Goal: Information Seeking & Learning: Learn about a topic

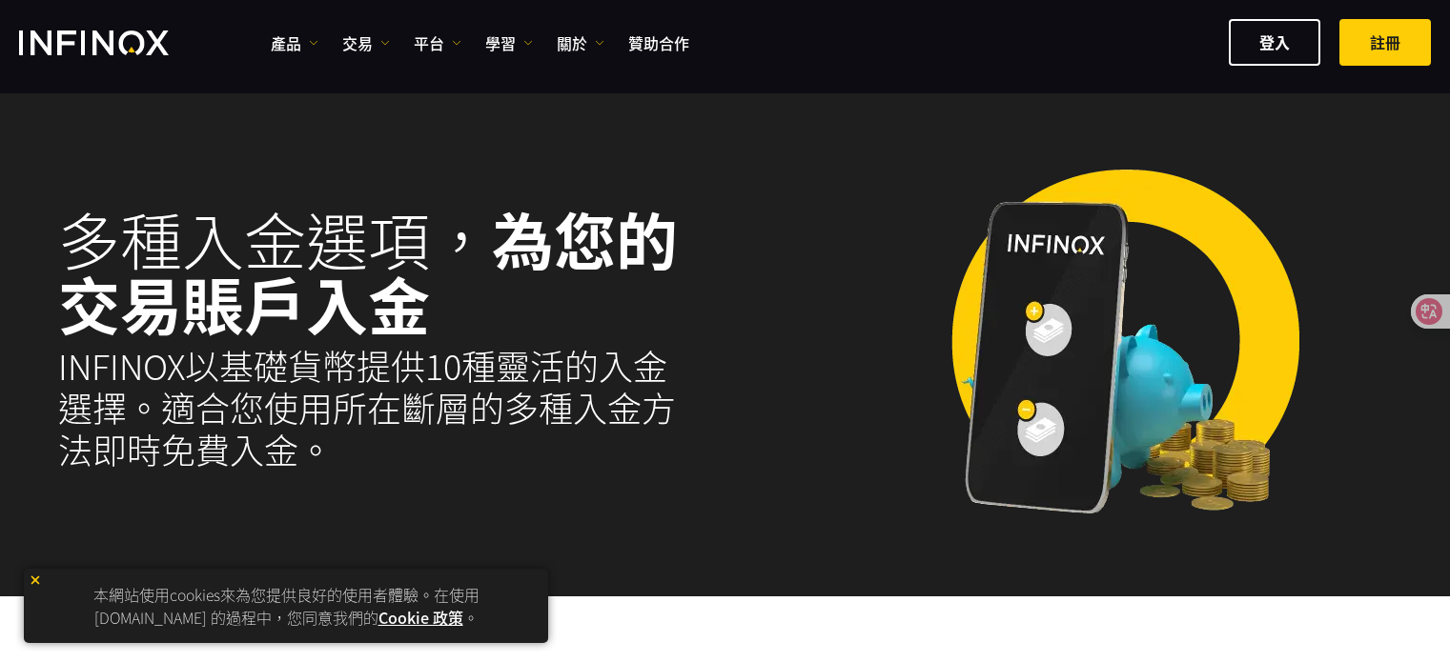
select select "***"
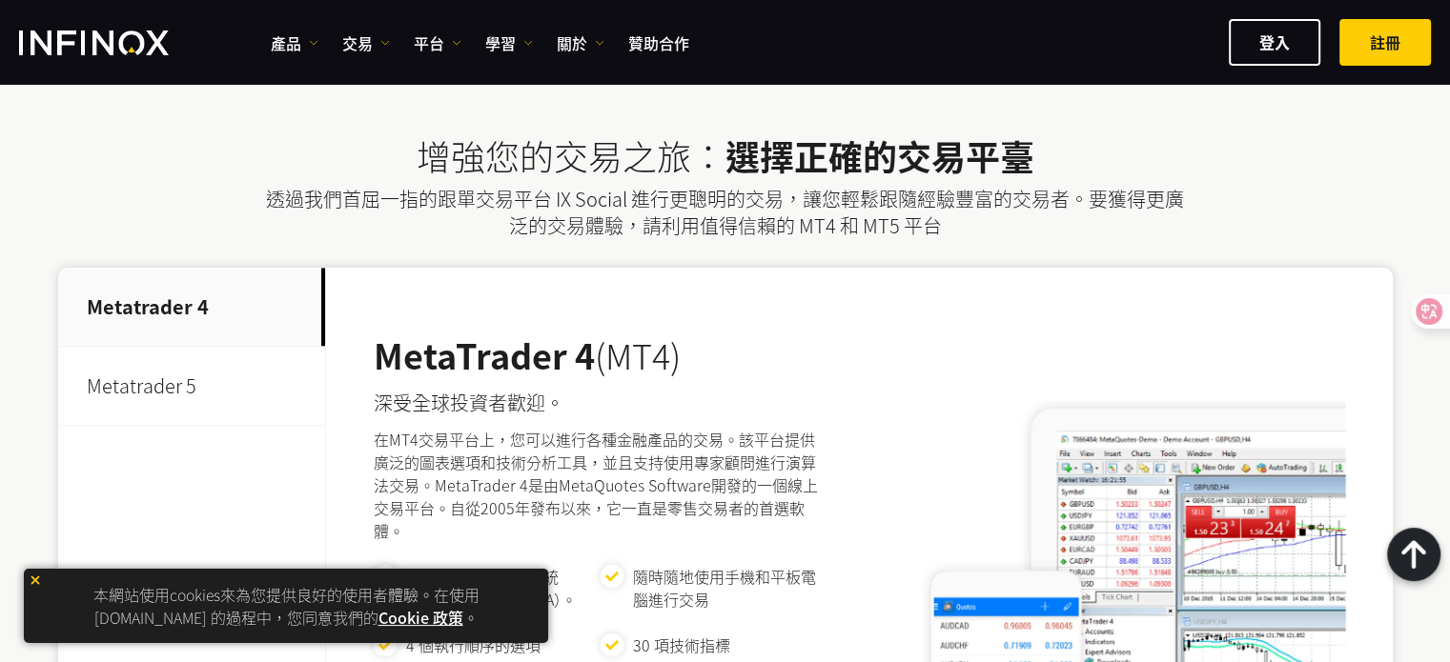
scroll to position [1430, 0]
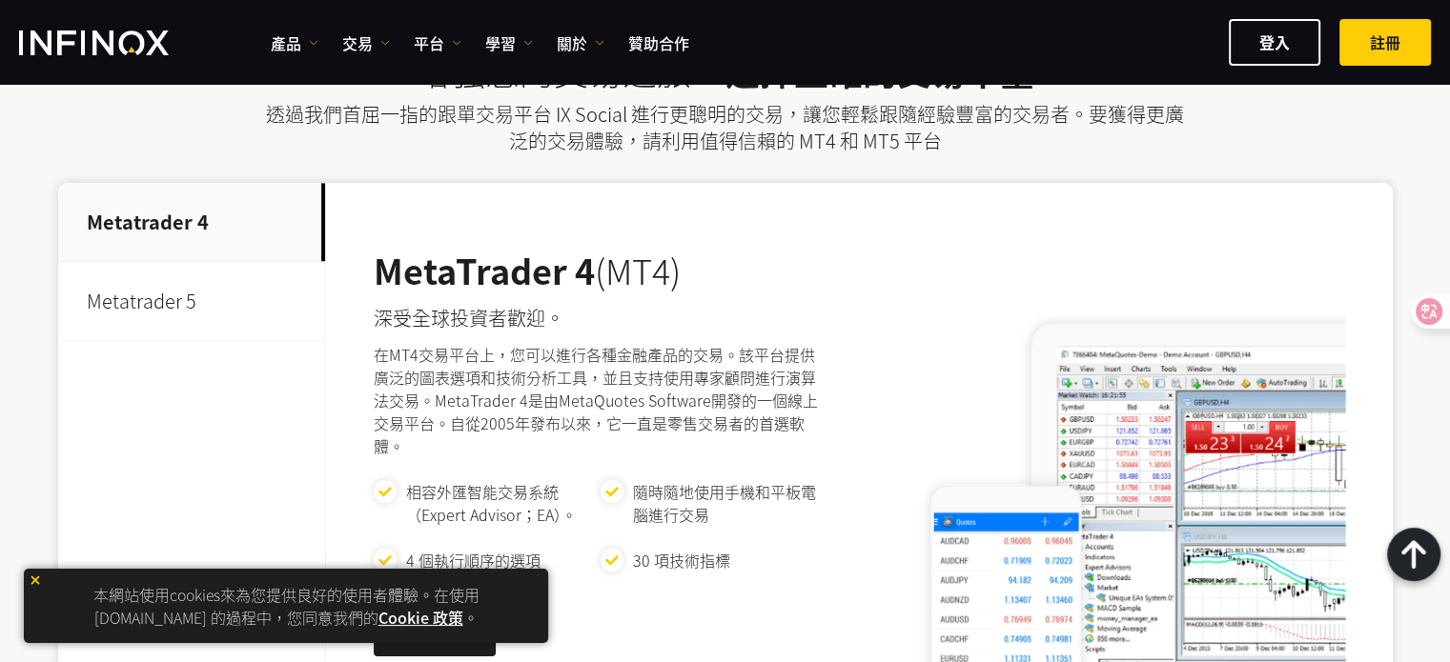
click at [173, 274] on p "Metatrader 5" at bounding box center [191, 301] width 267 height 79
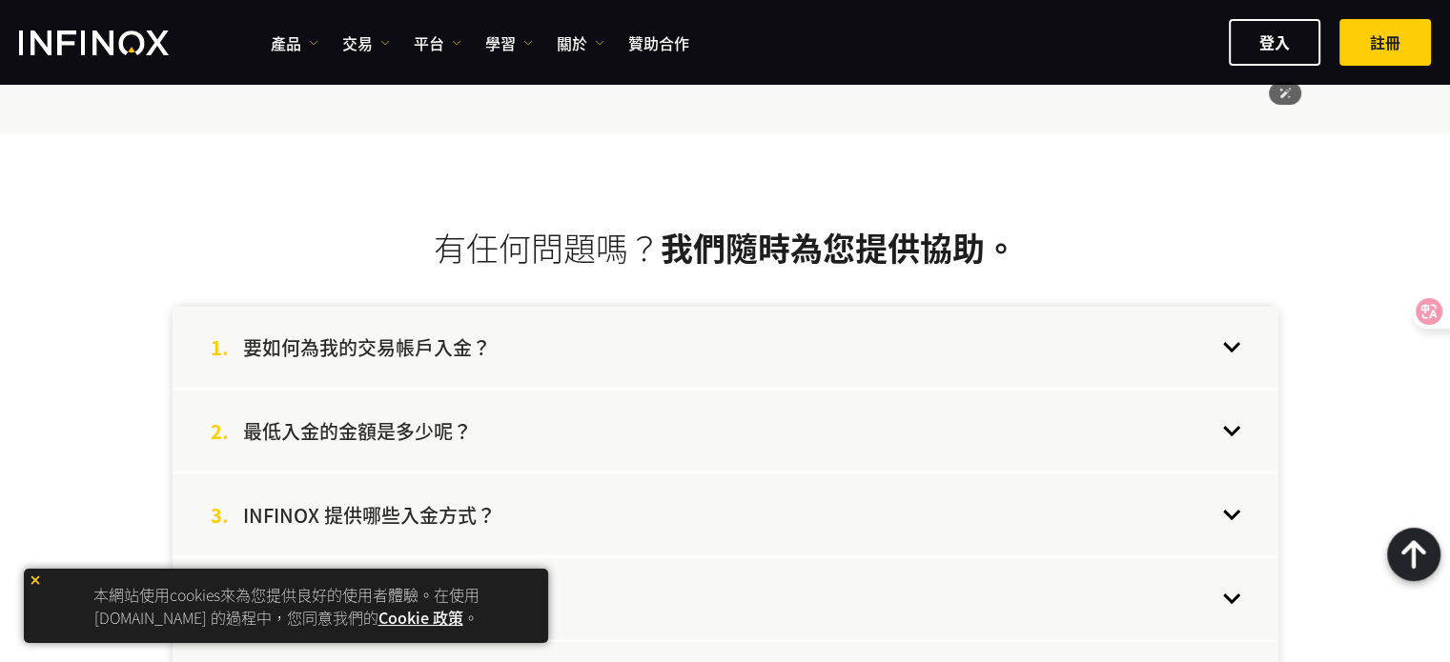
scroll to position [3908, 0]
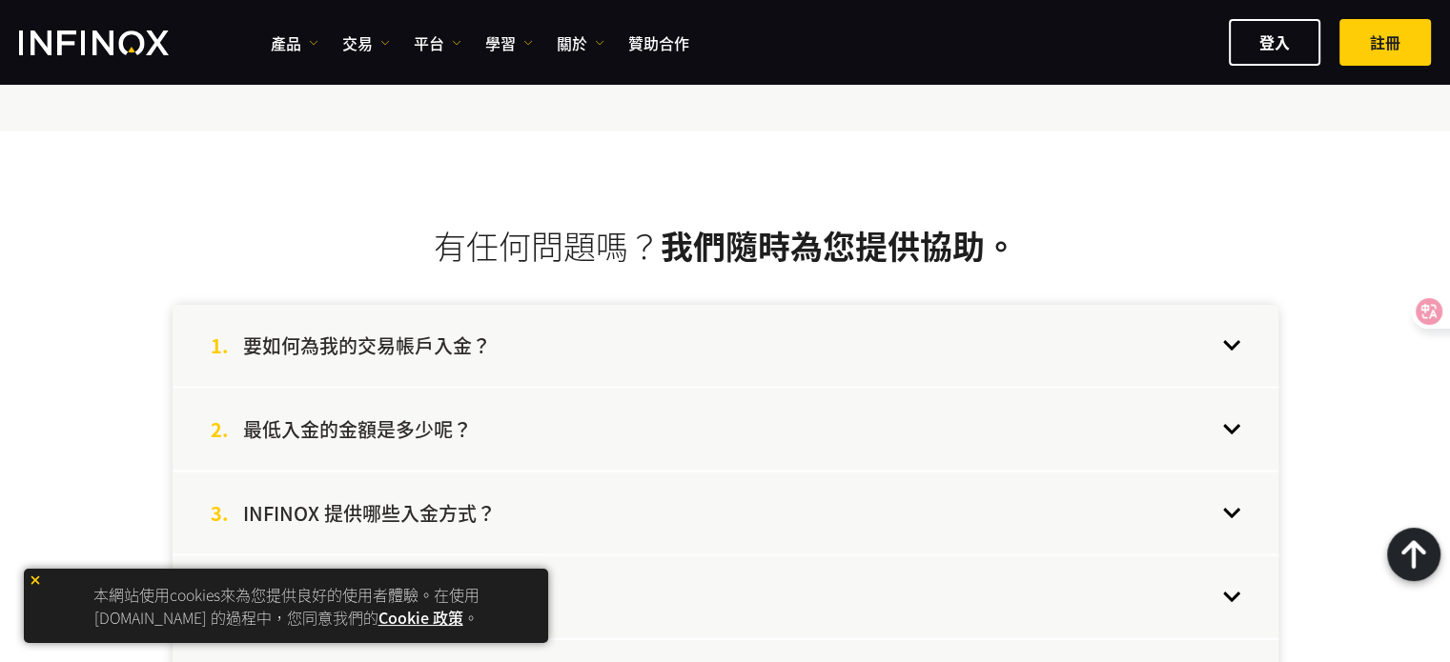
click at [690, 323] on div "1. 要如何為我的交易帳戶入金？" at bounding box center [726, 346] width 1106 height 82
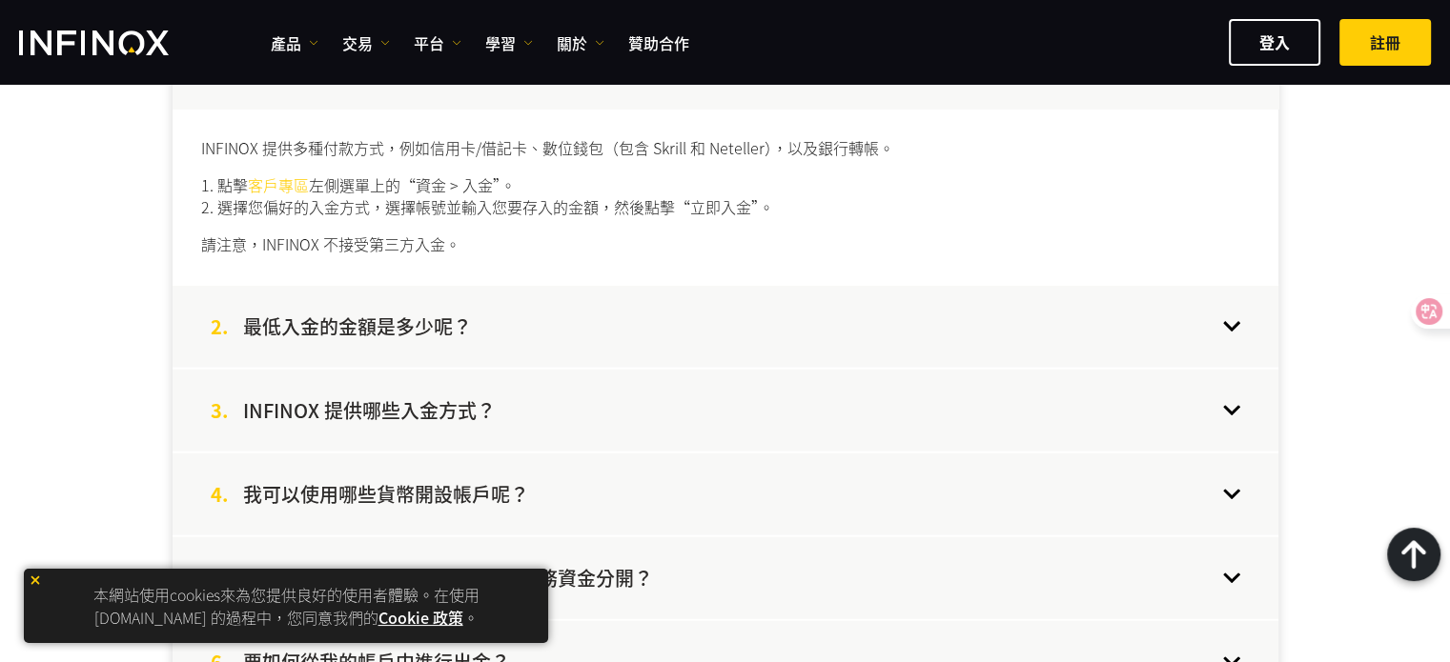
scroll to position [4194, 0]
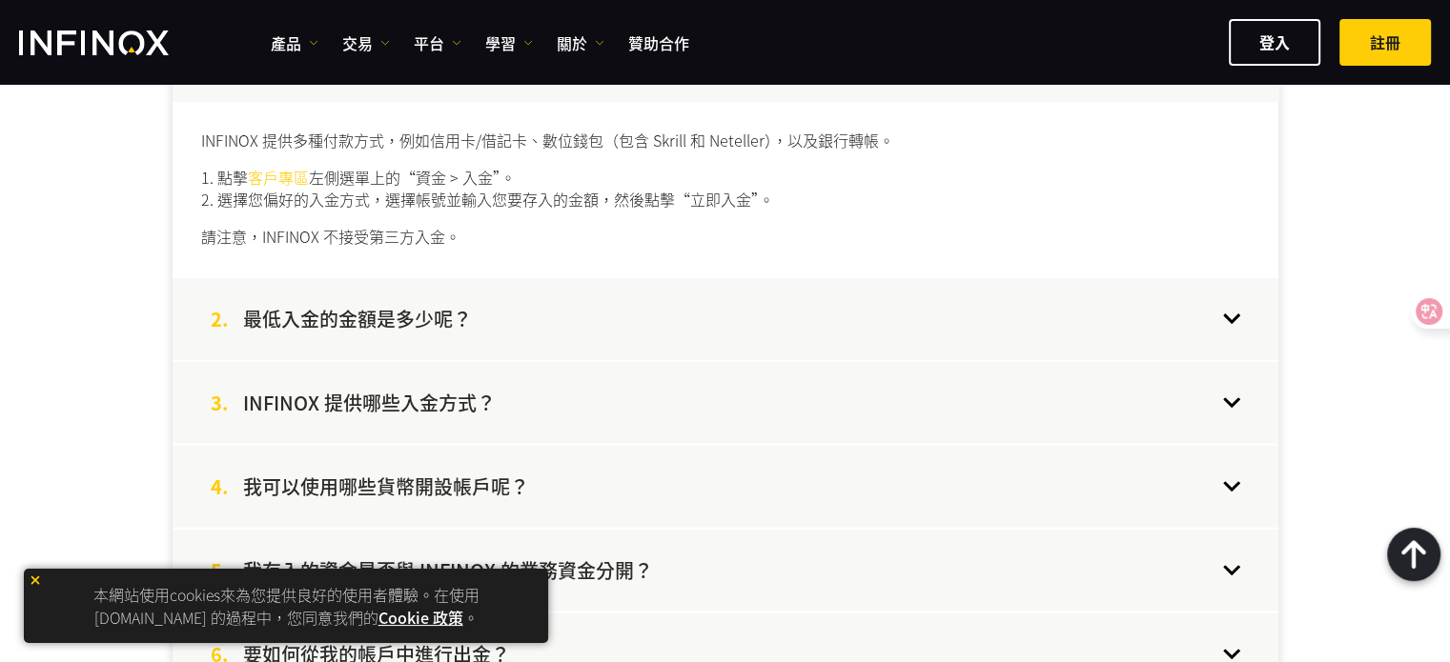
click at [763, 306] on div "2. 最低入金的金額是多少呢？" at bounding box center [726, 319] width 1106 height 82
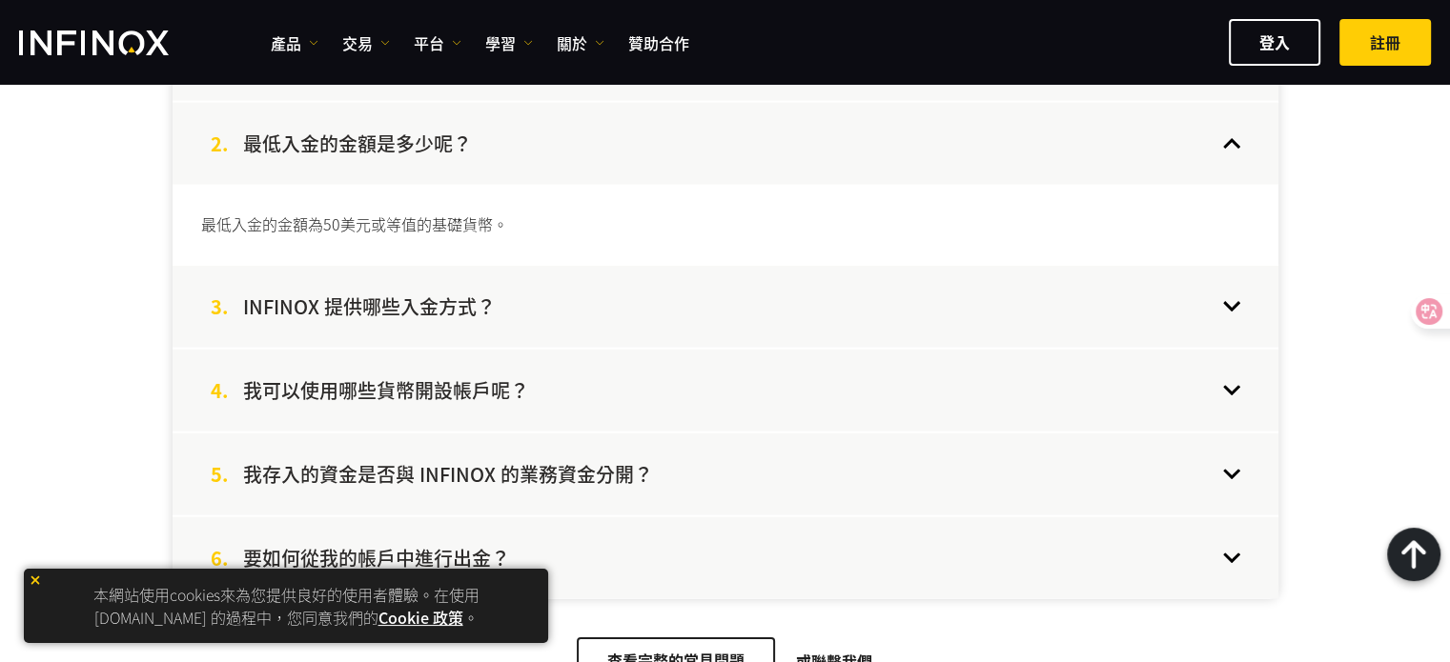
click at [780, 295] on div "3. INFINOX 提供哪些入金方式？" at bounding box center [726, 307] width 1106 height 82
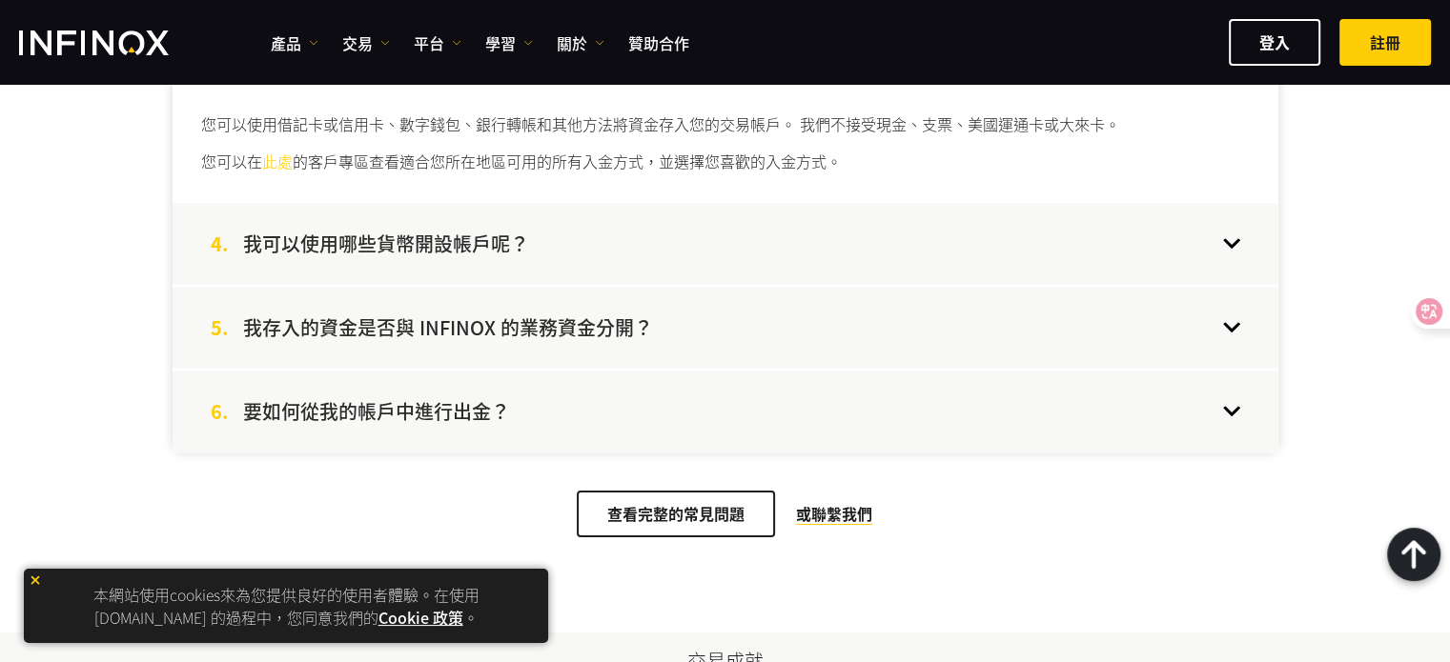
scroll to position [4385, 0]
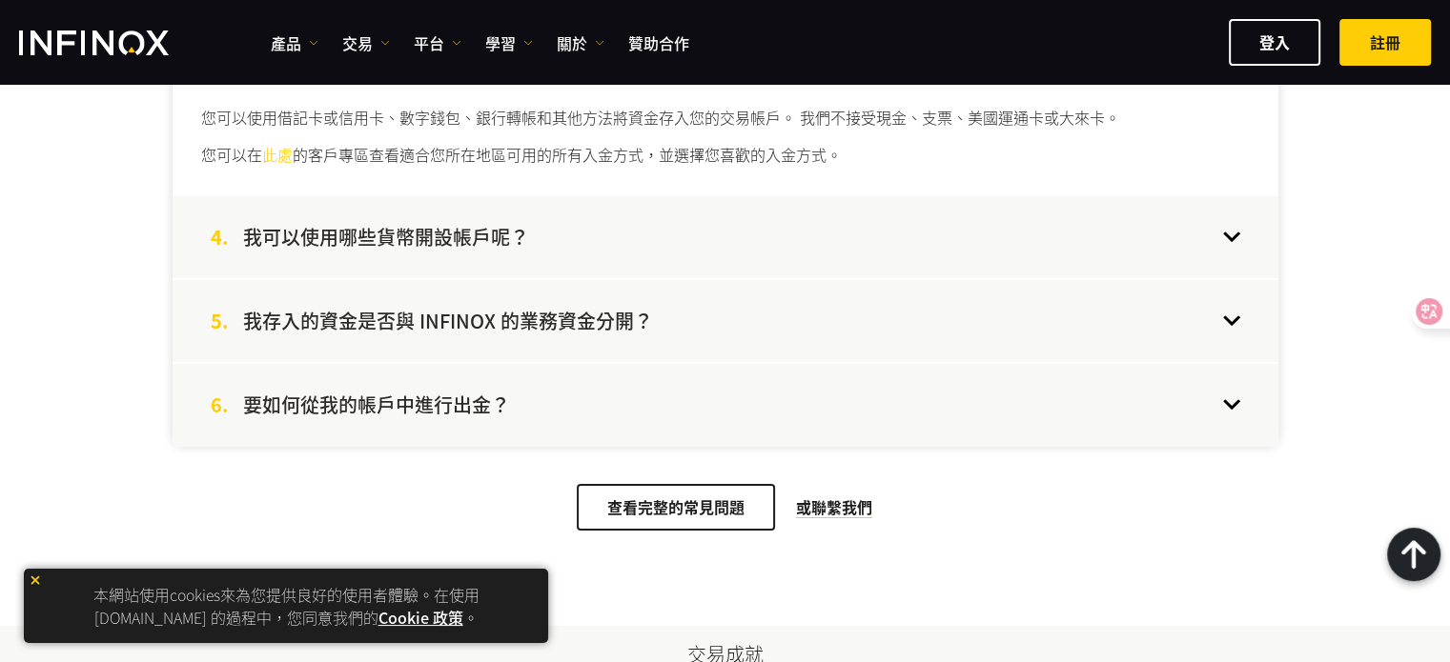
click at [782, 315] on div "5. 我存入的資金是否與 INFINOX 的業務資金分開？" at bounding box center [726, 321] width 1106 height 82
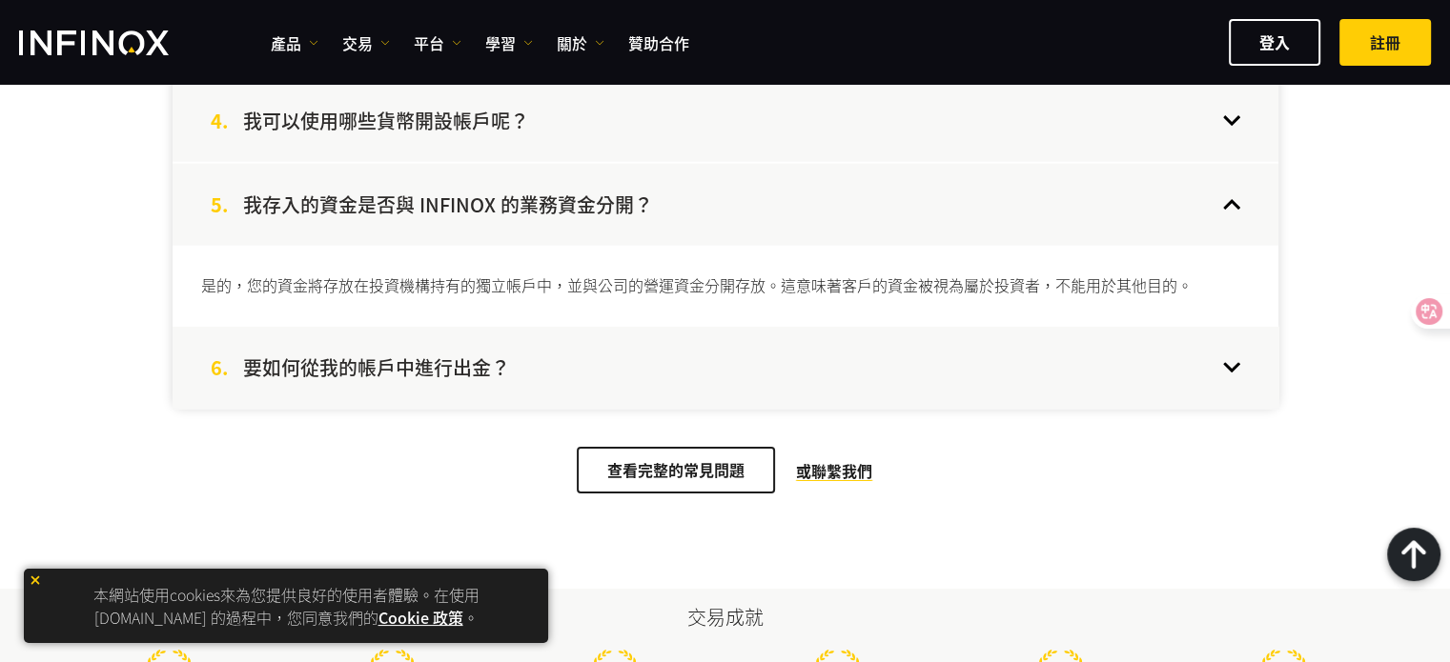
click at [772, 349] on div "6. 要如何從我的帳戶中進行出金？" at bounding box center [726, 368] width 1106 height 82
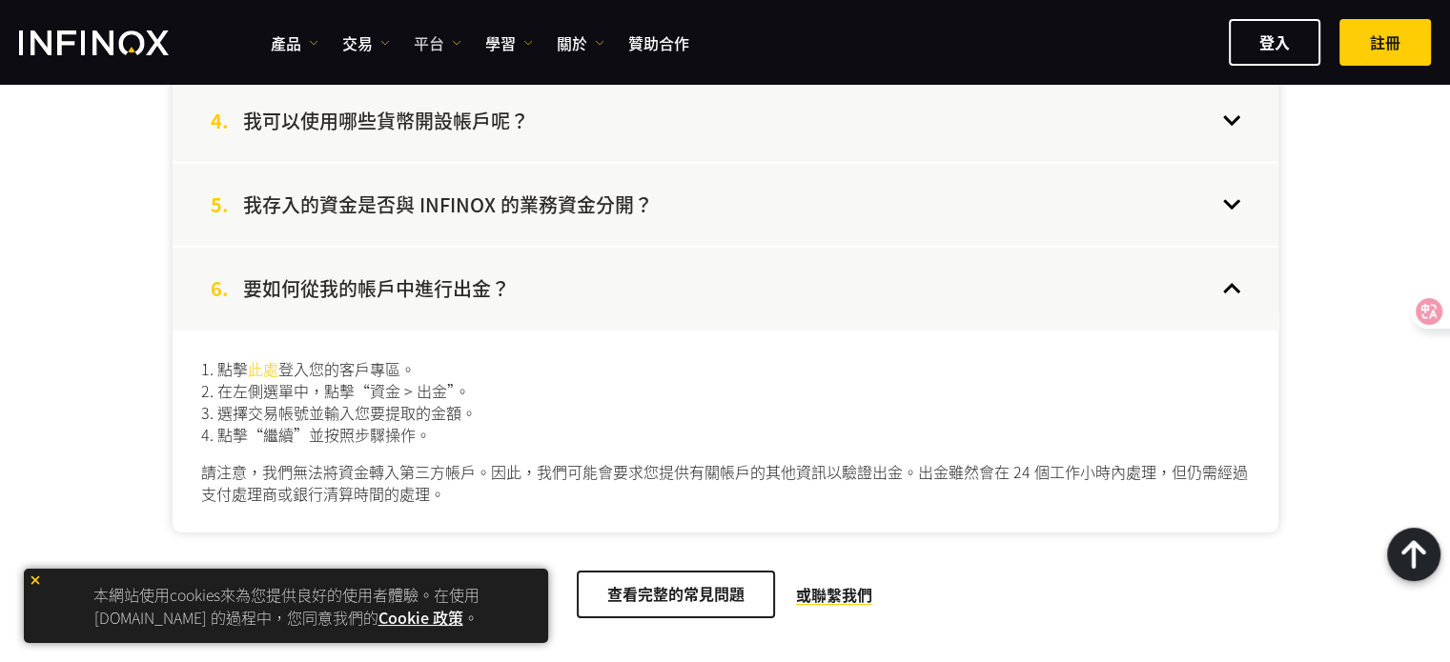
click at [449, 37] on link "平台" at bounding box center [438, 42] width 48 height 23
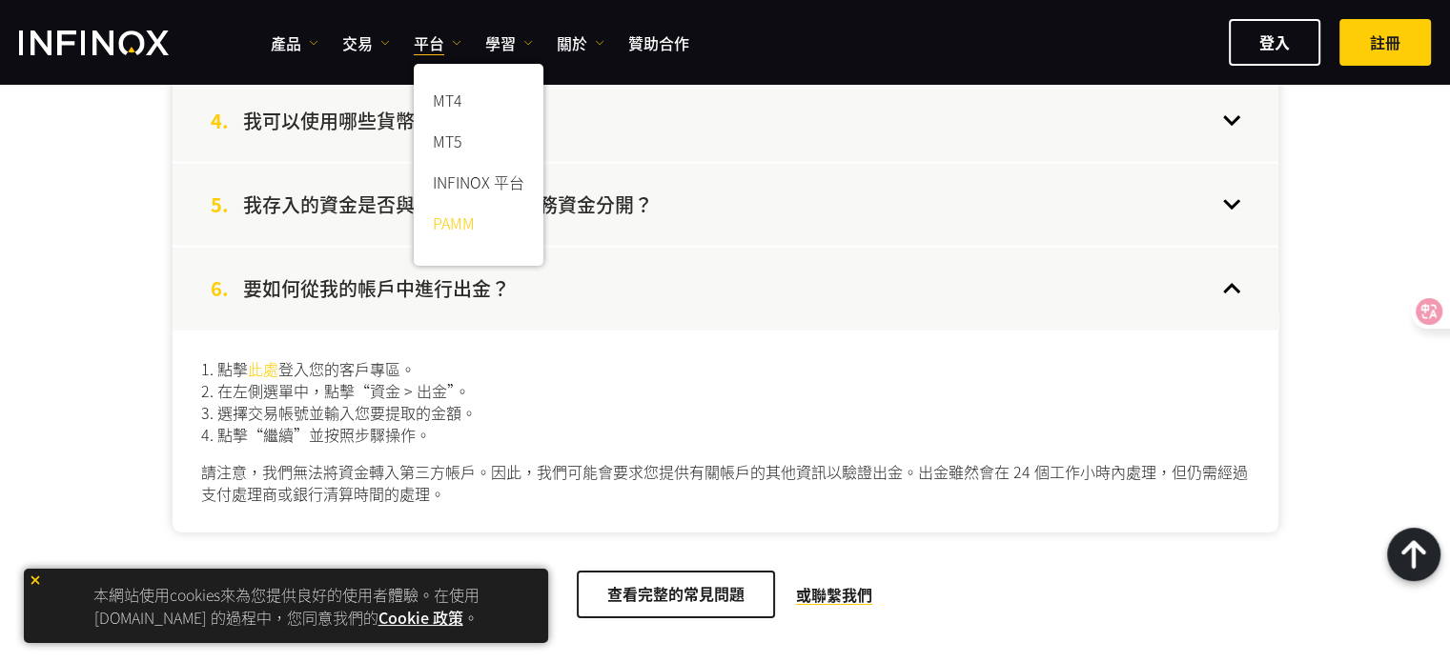
click at [445, 215] on link "PAMM" at bounding box center [479, 226] width 130 height 41
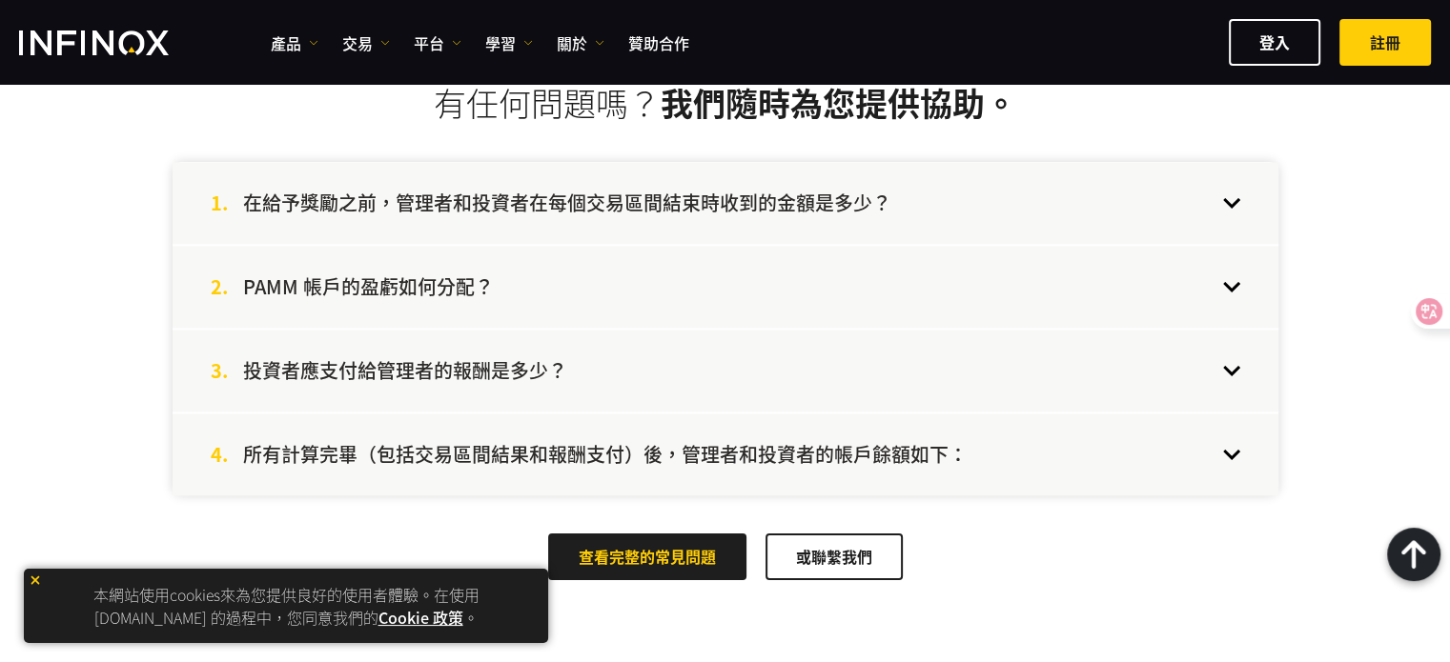
scroll to position [2764, 0]
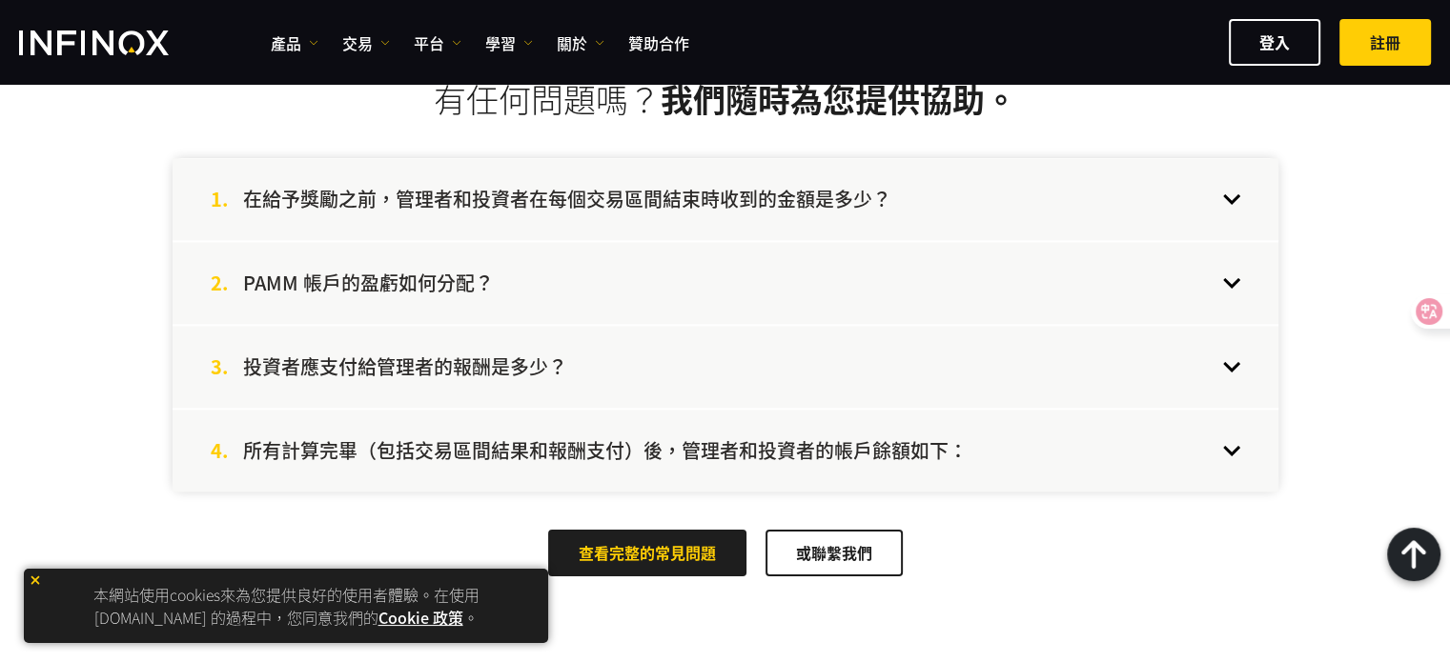
click at [896, 288] on div "2. PAMM 帳戶的盈虧如何分配？" at bounding box center [726, 283] width 1106 height 82
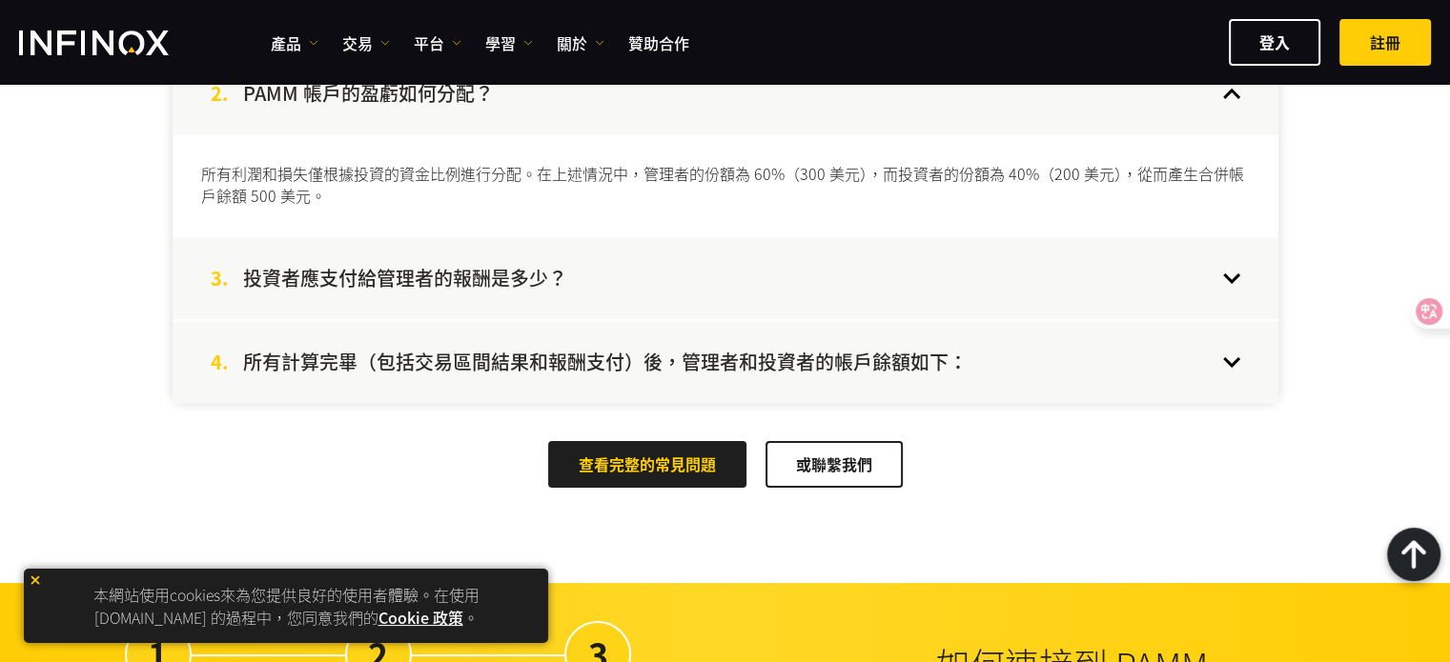
scroll to position [2955, 0]
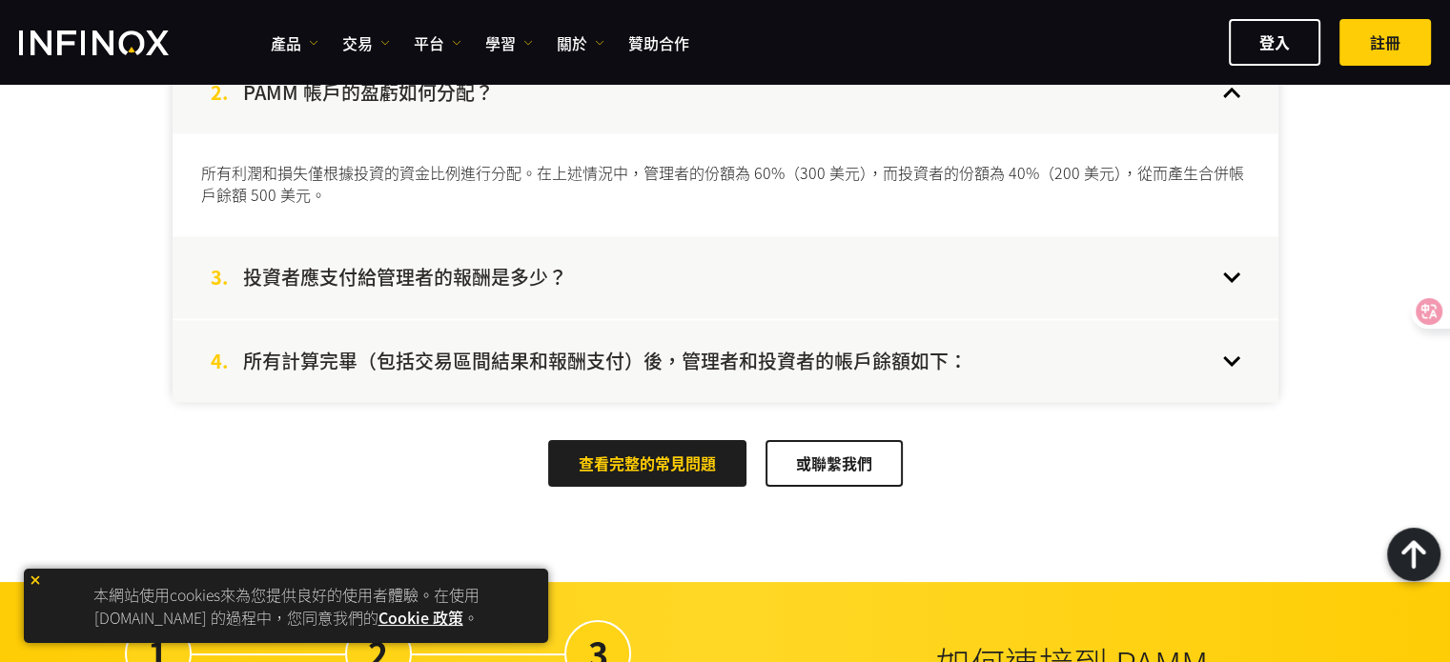
click at [906, 281] on div "3. 投資者應支付給管理者的報酬是多少？" at bounding box center [726, 277] width 1106 height 82
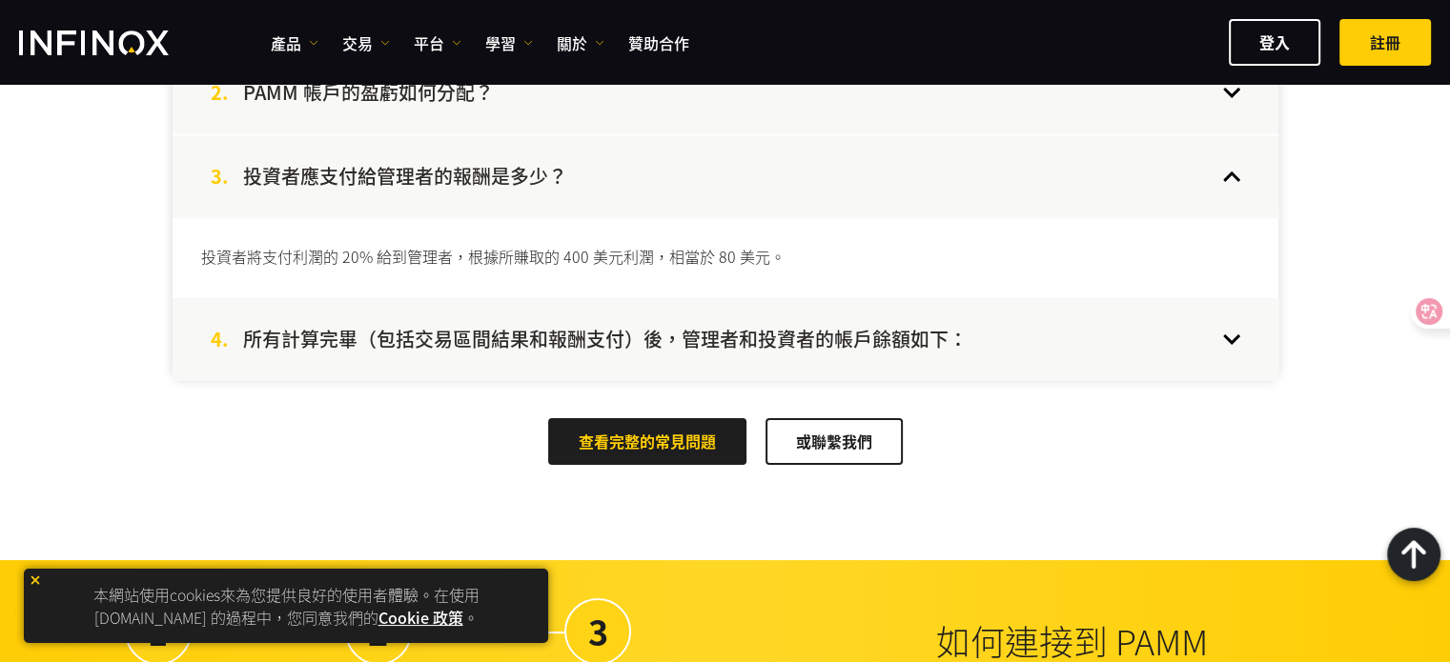
click at [907, 318] on div "4. 所有計算完畢（包括交易區間結果和報酬支付）後，管理者和投資者的帳戶餘額如下：" at bounding box center [726, 339] width 1106 height 82
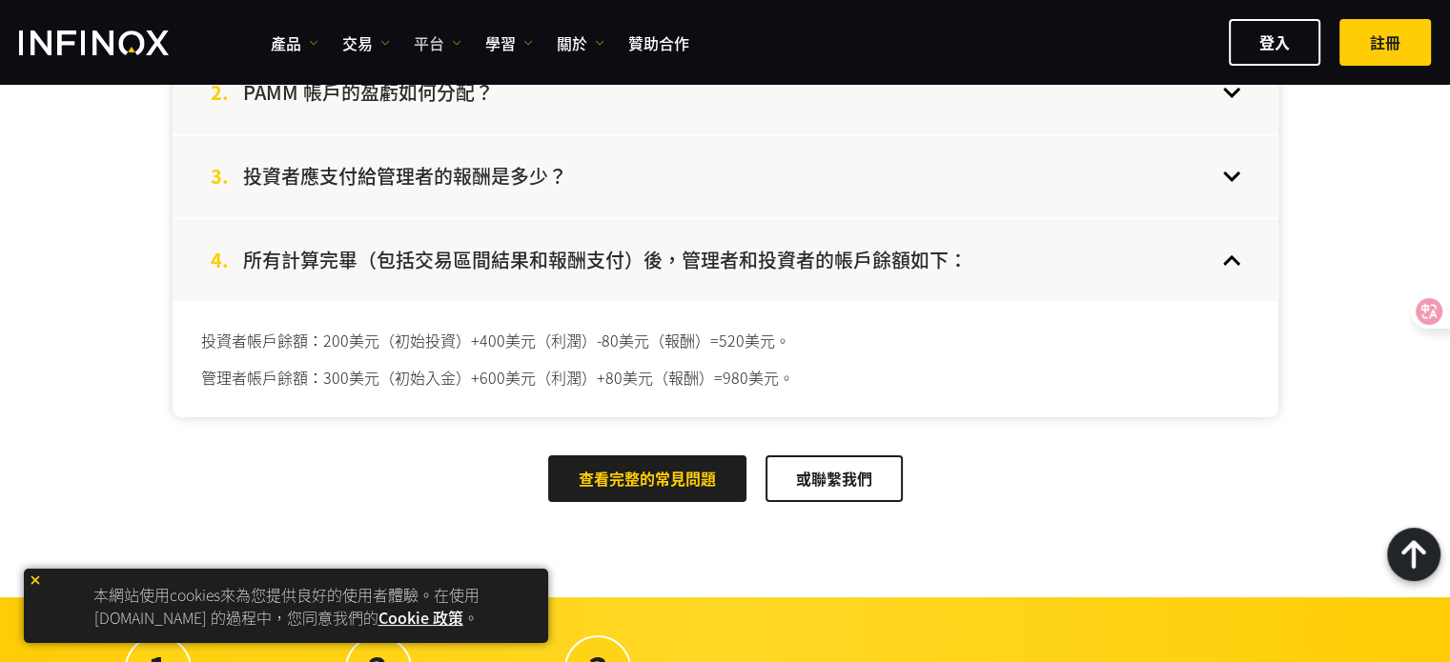
click at [423, 41] on link "平台" at bounding box center [438, 42] width 48 height 23
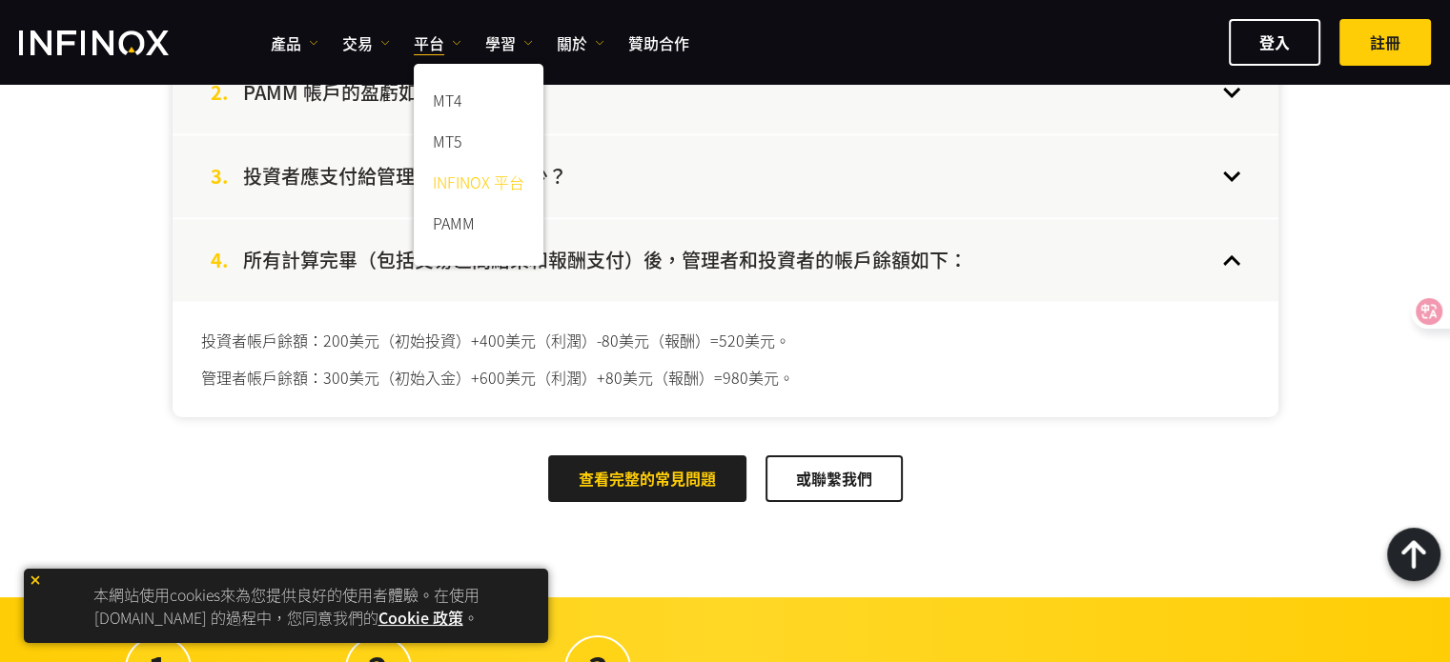
click at [450, 170] on link "INFINOX 平台" at bounding box center [479, 185] width 130 height 41
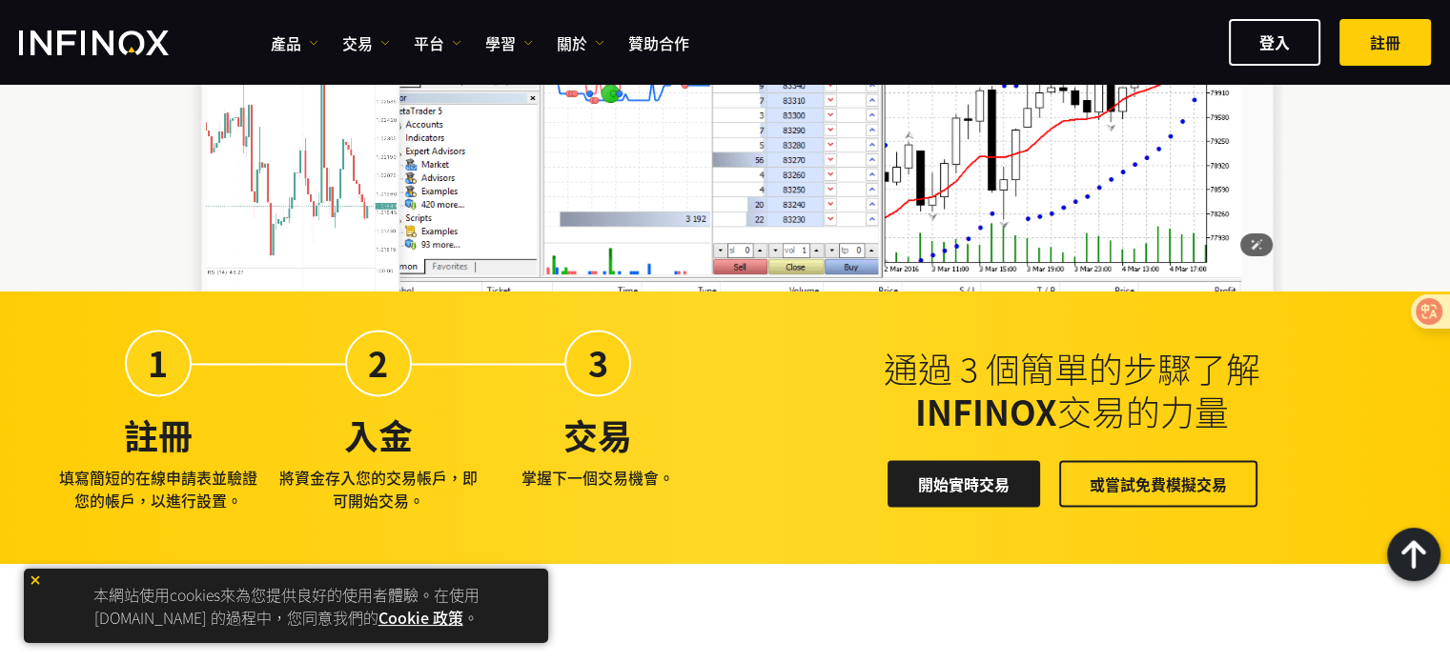
scroll to position [3717, 0]
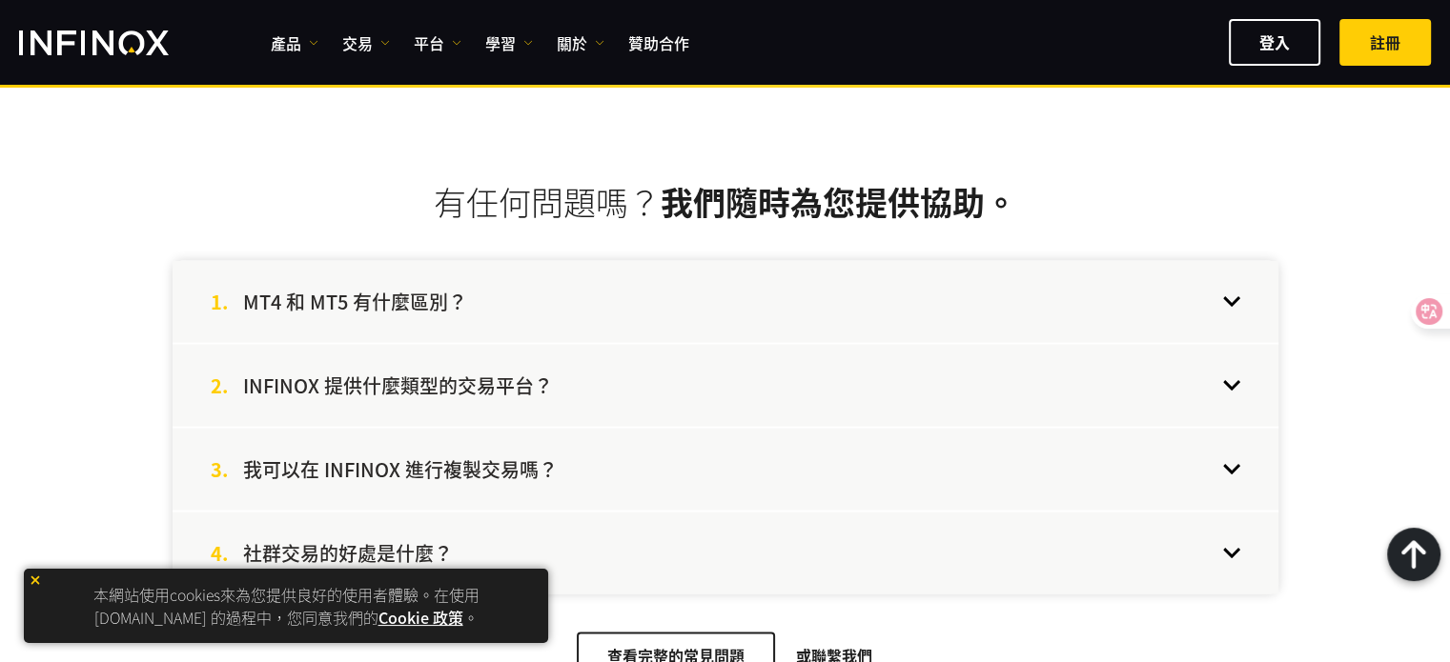
click at [785, 348] on div "2. INFINOX 提供什麼類型的交易平台？" at bounding box center [726, 386] width 1106 height 82
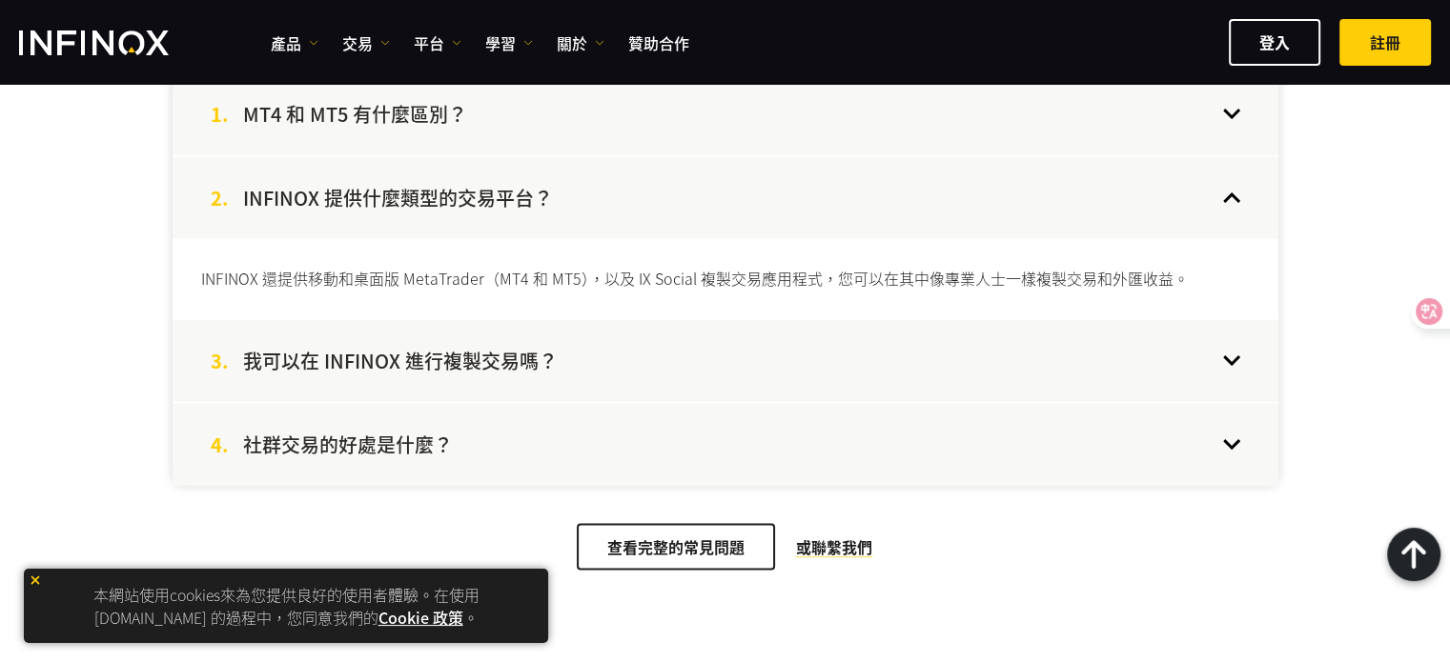
scroll to position [3908, 0]
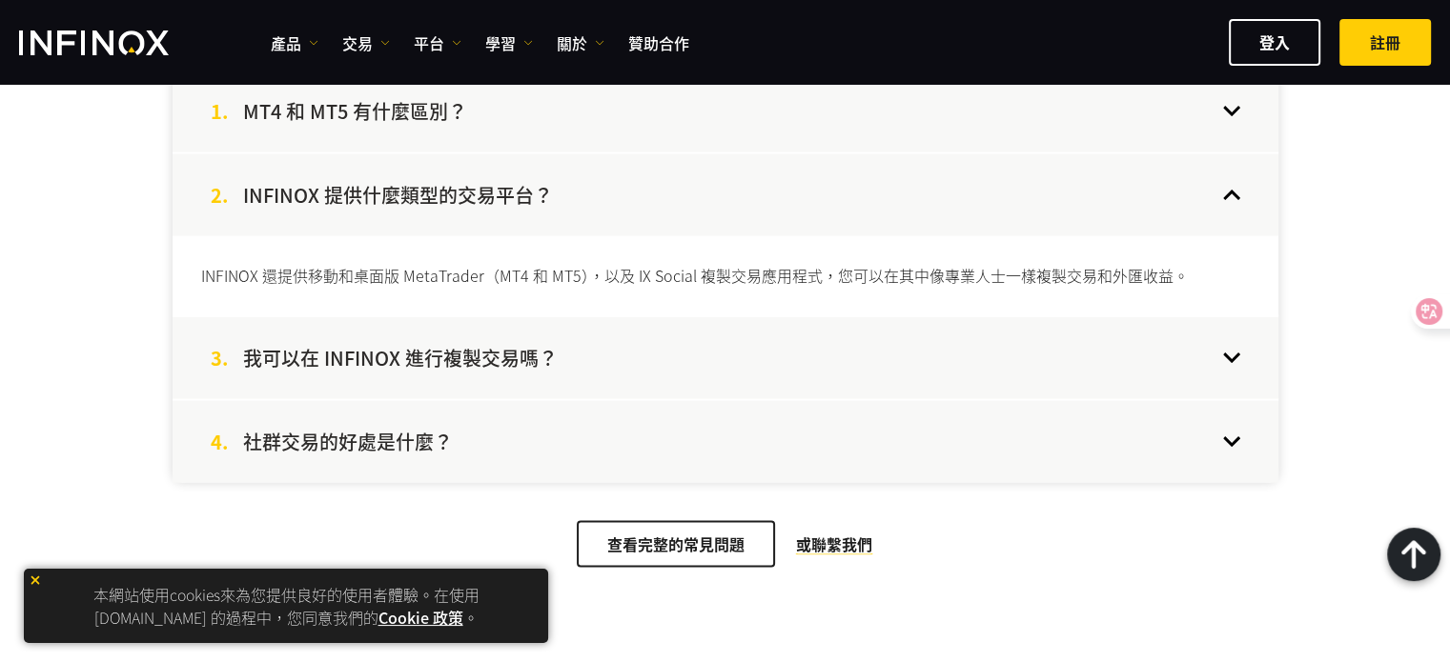
click at [785, 348] on div "3. 我可以在 INFINOX 進行複製交易嗎？" at bounding box center [726, 358] width 1106 height 82
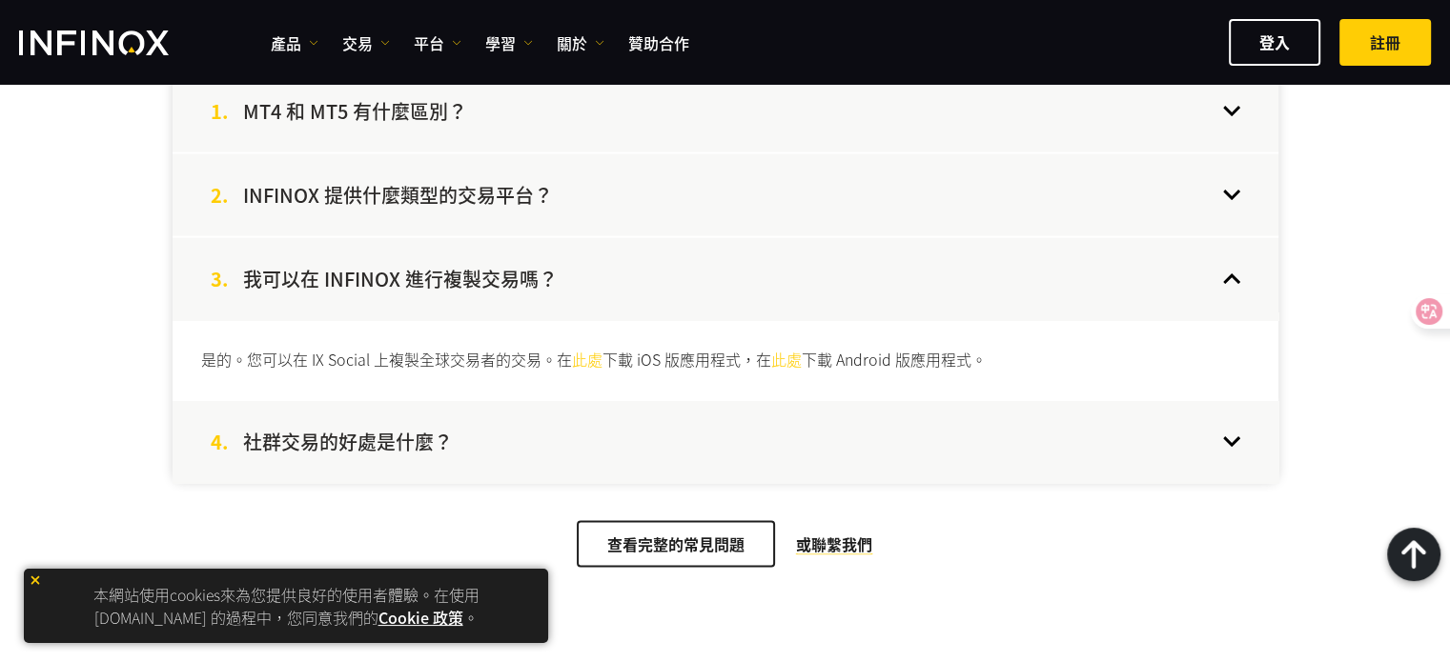
click at [785, 404] on div "4. 社群交易的好處是什麼？" at bounding box center [726, 442] width 1106 height 82
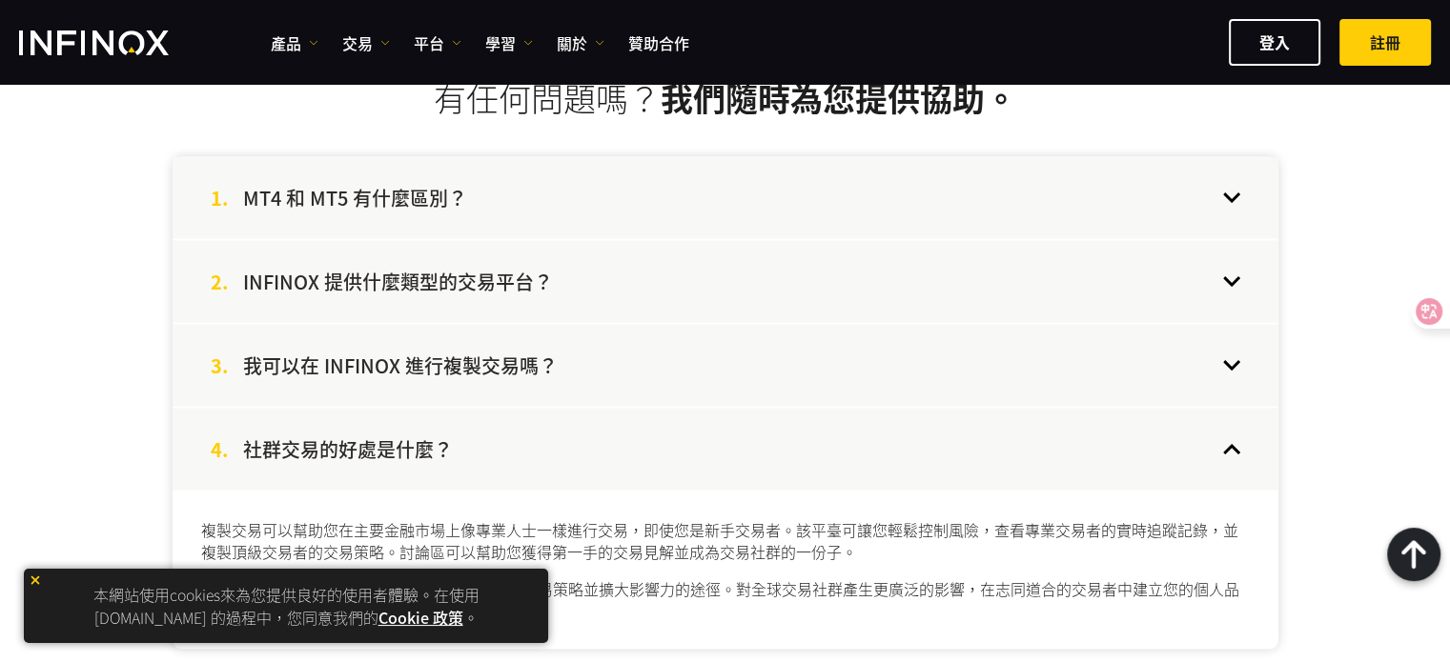
scroll to position [3813, 0]
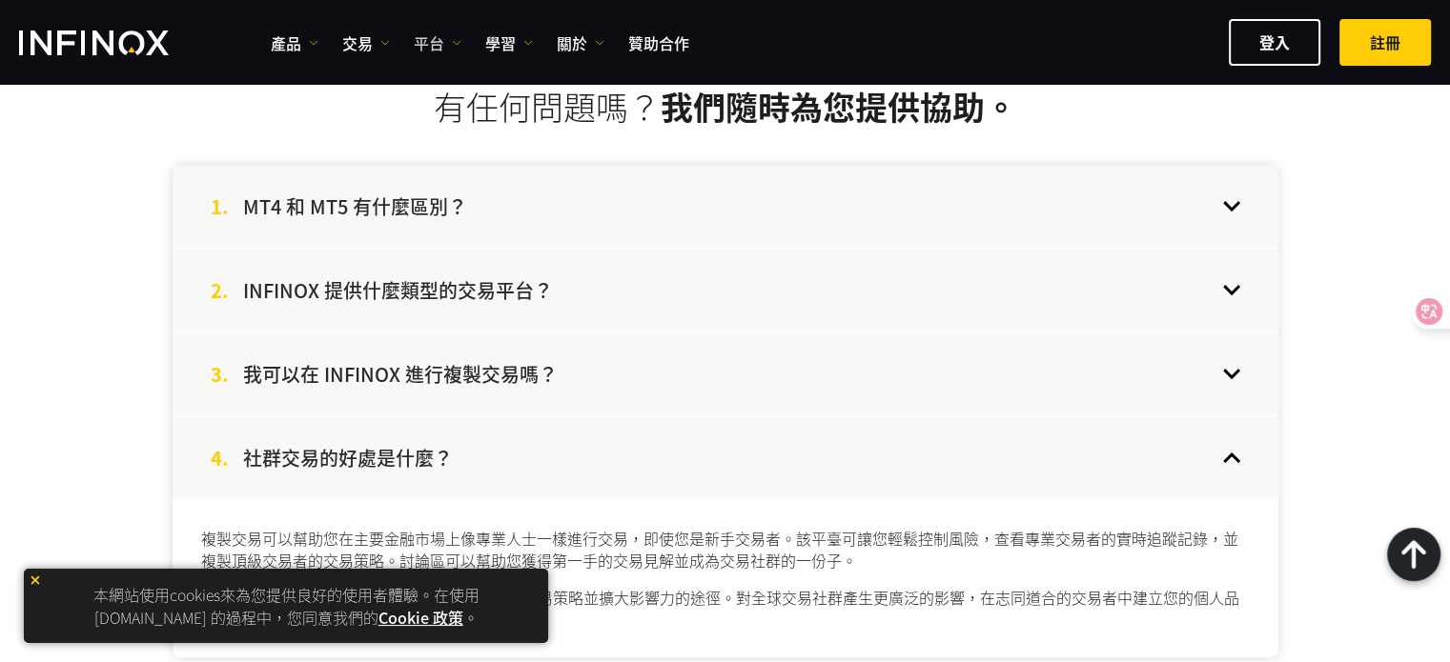
click at [418, 40] on link "平台" at bounding box center [438, 42] width 48 height 23
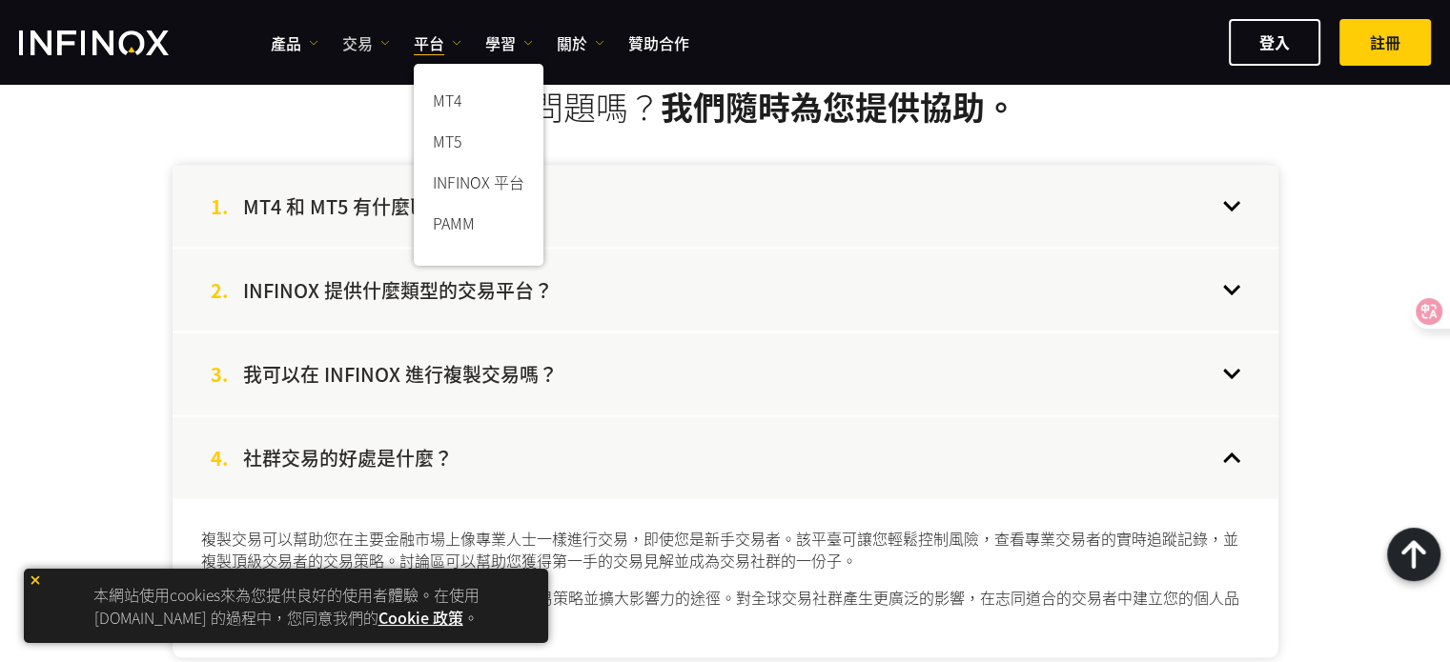
click at [371, 37] on link "交易" at bounding box center [366, 42] width 48 height 23
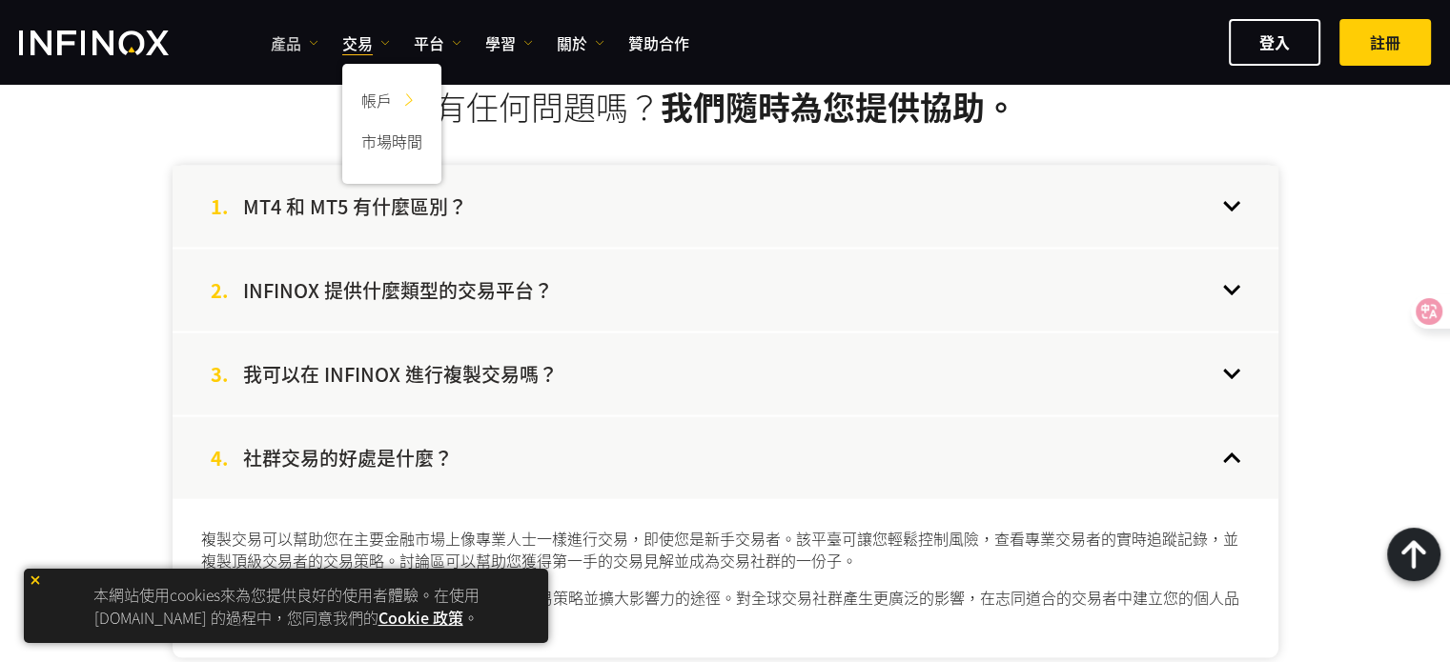
click at [288, 45] on link "產品" at bounding box center [295, 42] width 48 height 23
click at [299, 137] on link "產品訊息" at bounding box center [320, 144] width 99 height 41
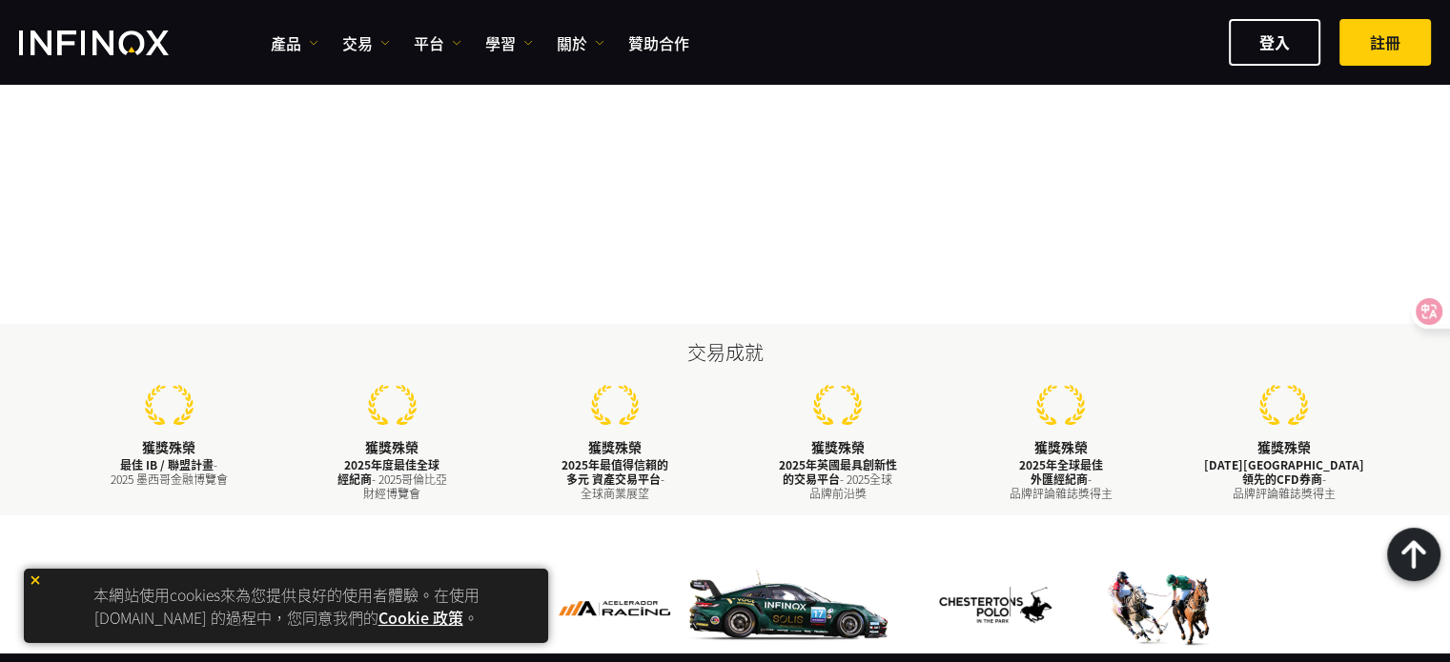
scroll to position [2216, 0]
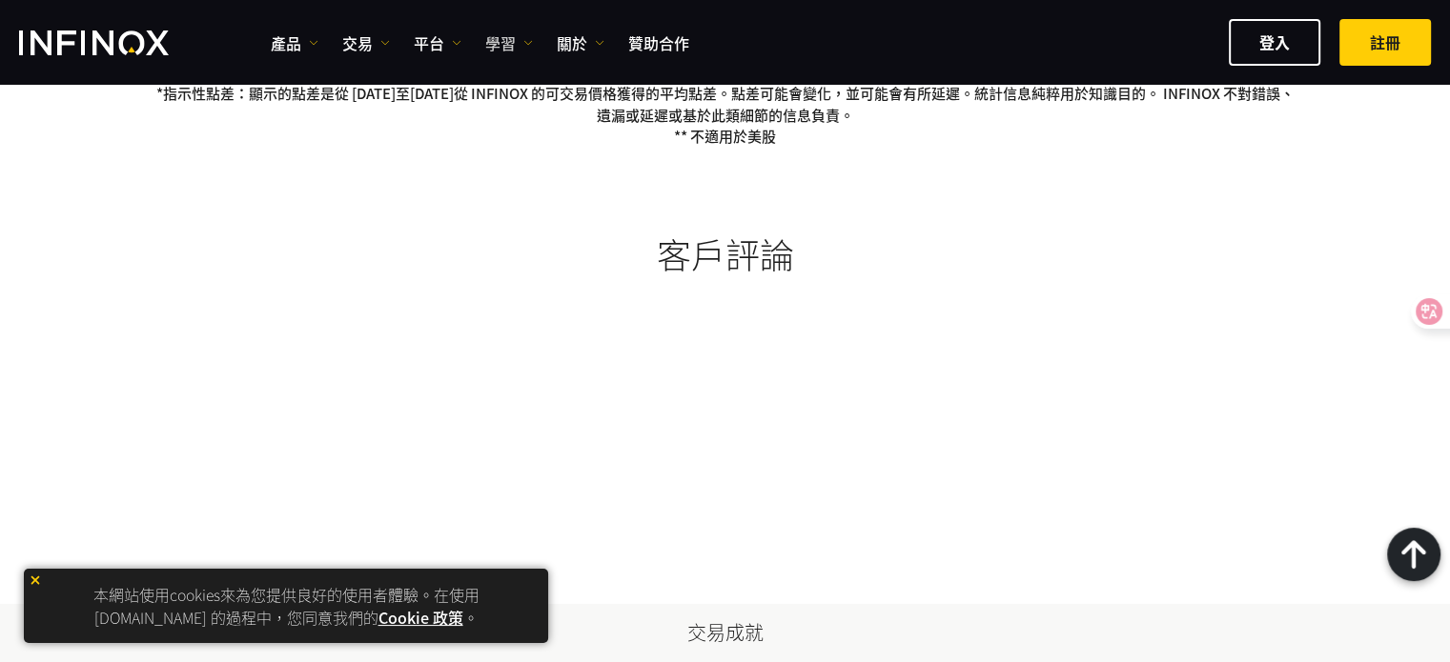
click at [495, 31] on link "學習" at bounding box center [509, 42] width 48 height 23
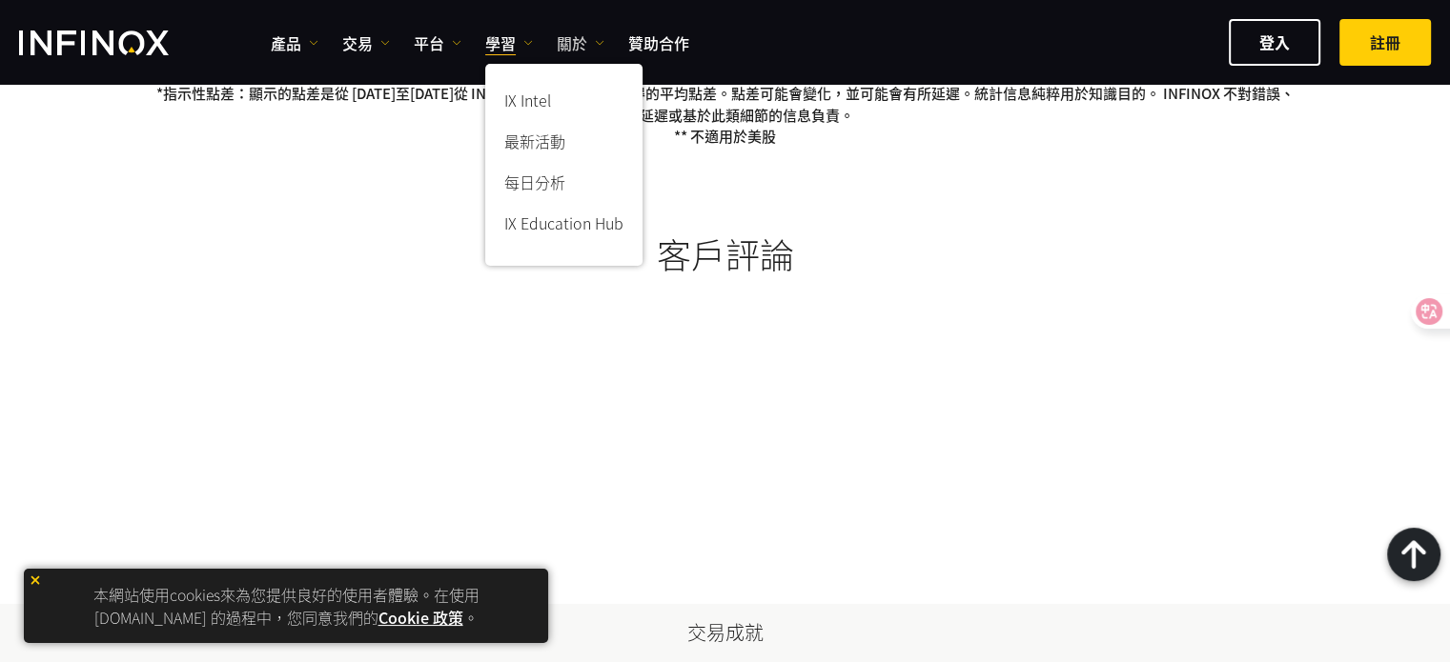
click at [572, 38] on link "關於" at bounding box center [581, 42] width 48 height 23
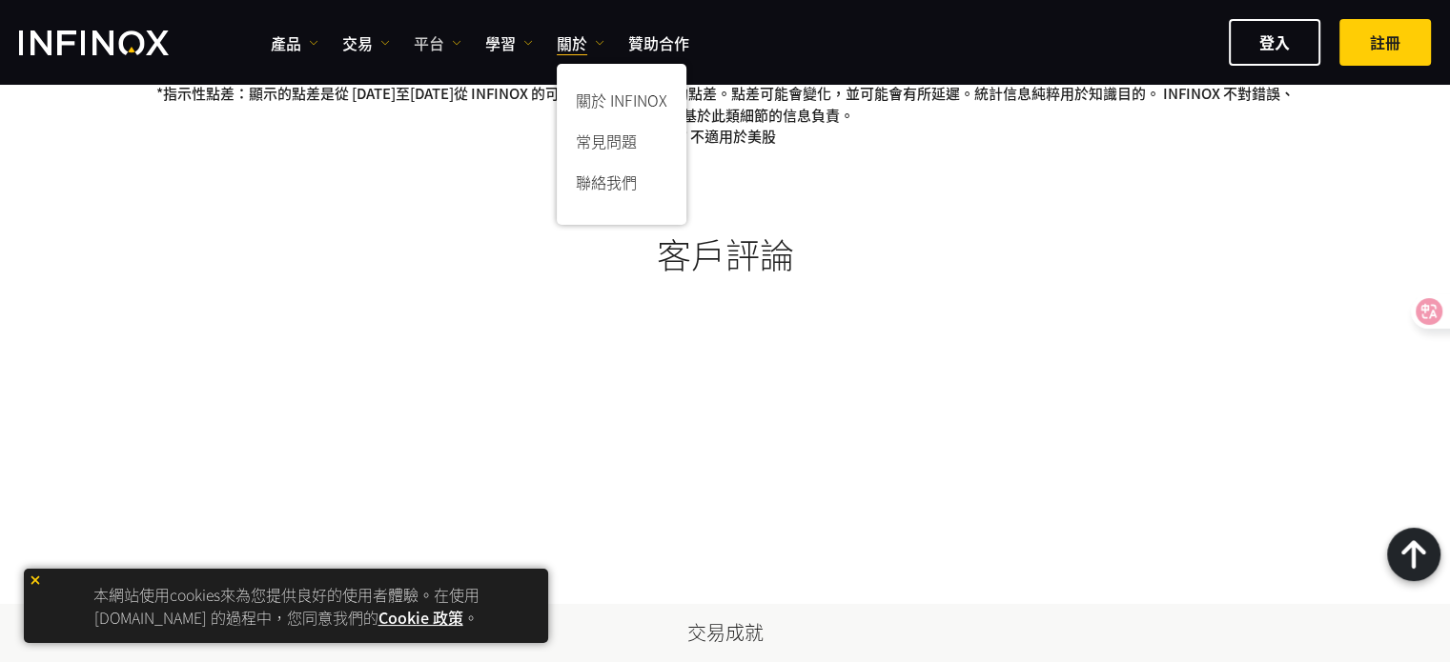
click at [458, 41] on img at bounding box center [457, 43] width 10 height 10
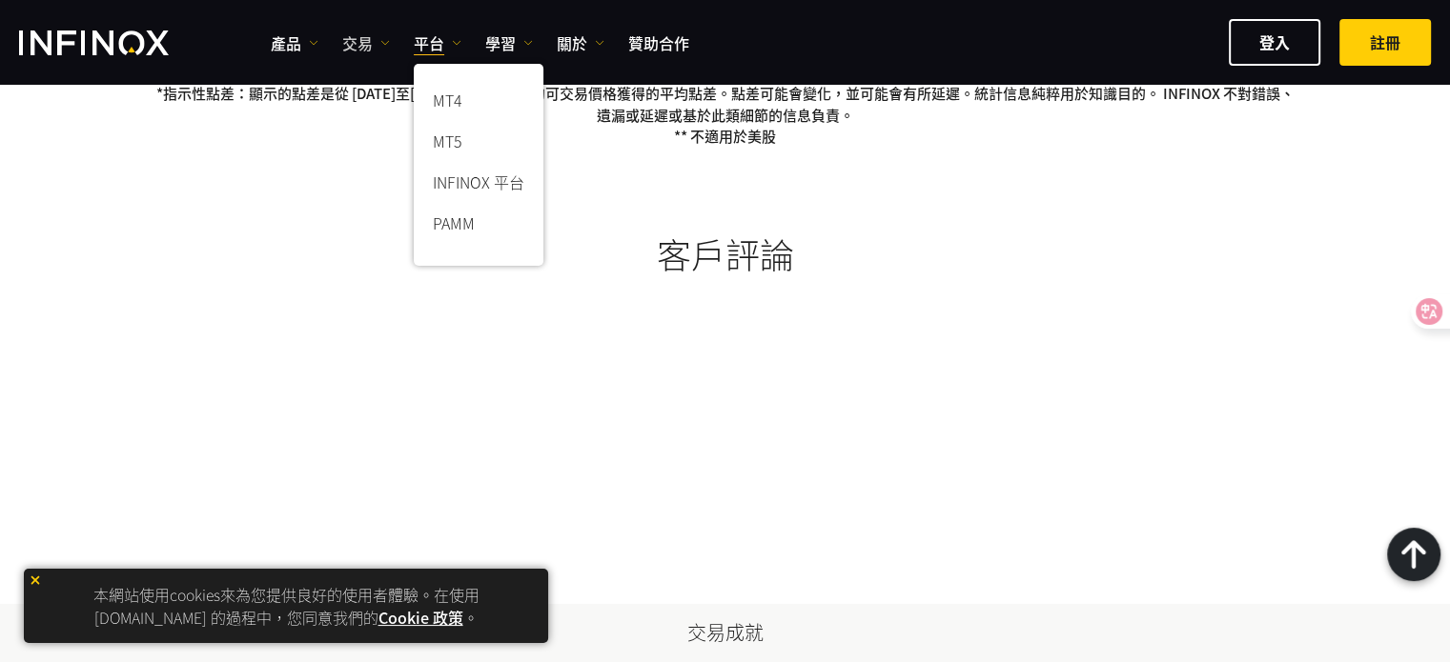
click at [359, 41] on link "交易" at bounding box center [366, 42] width 48 height 23
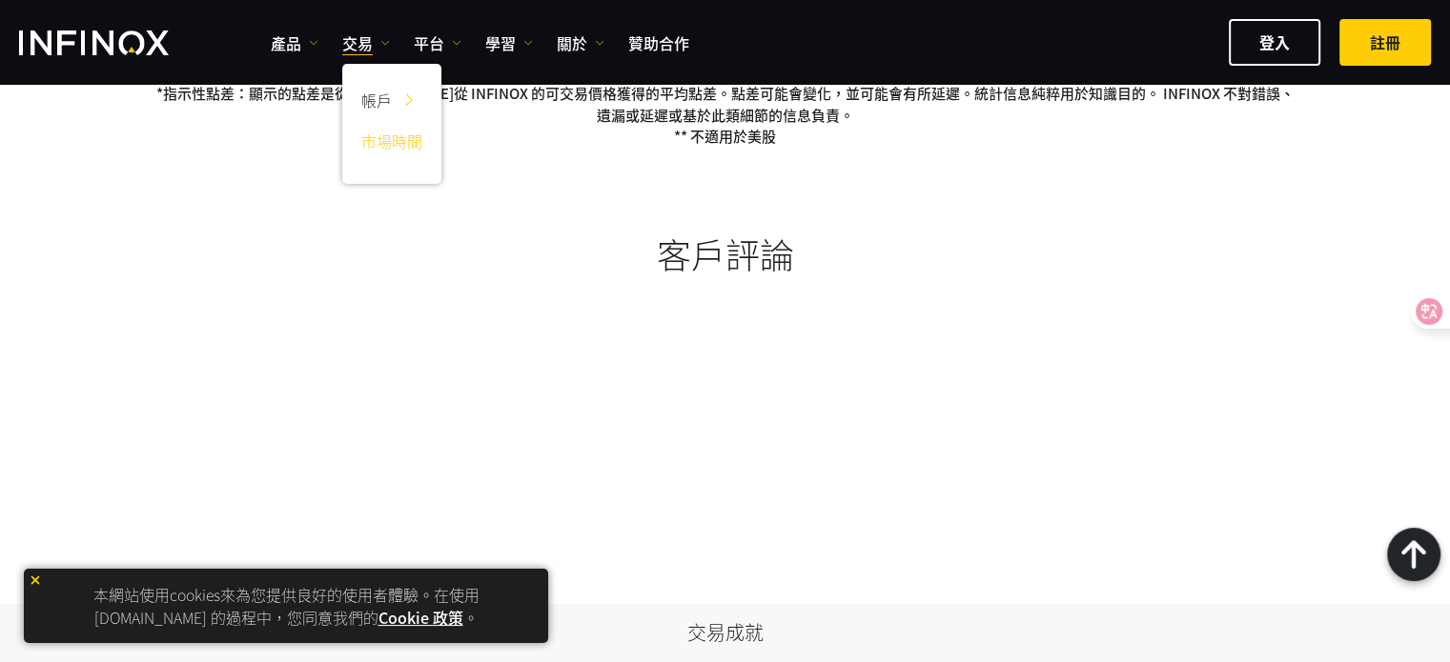
click at [400, 127] on link "市場時間" at bounding box center [391, 144] width 99 height 41
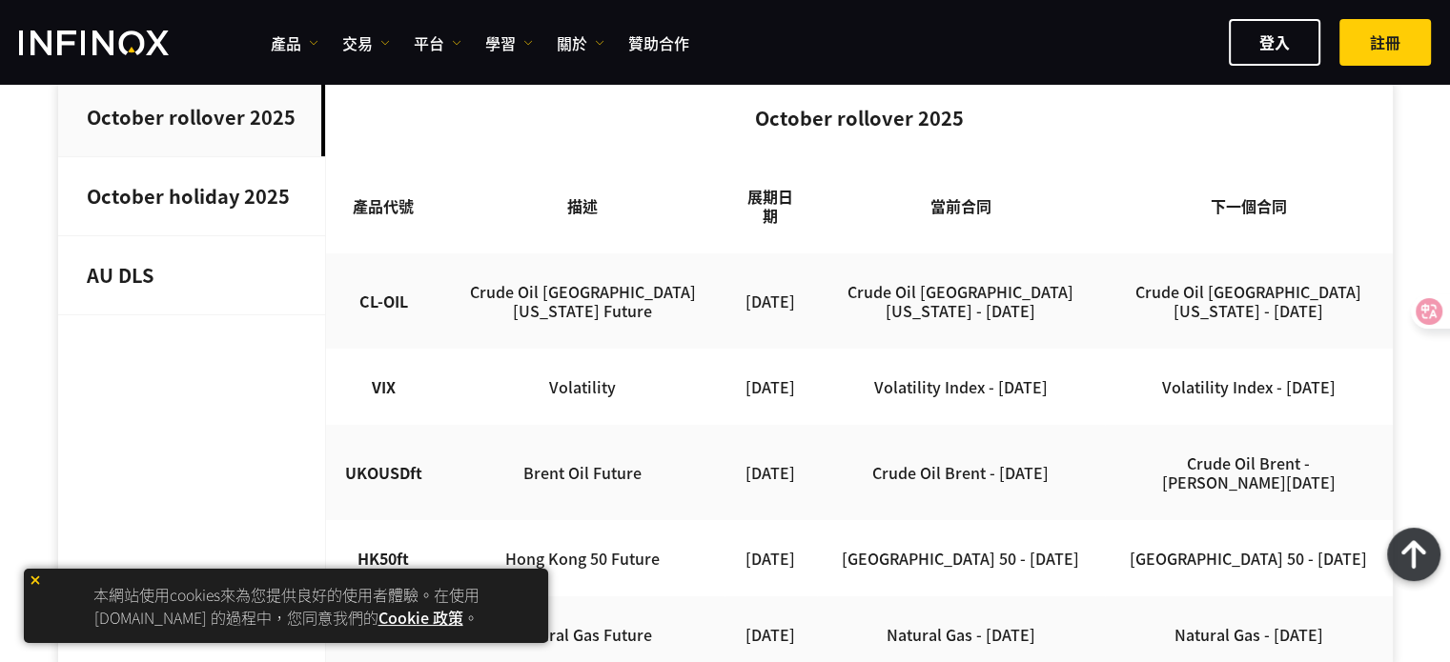
scroll to position [572, 0]
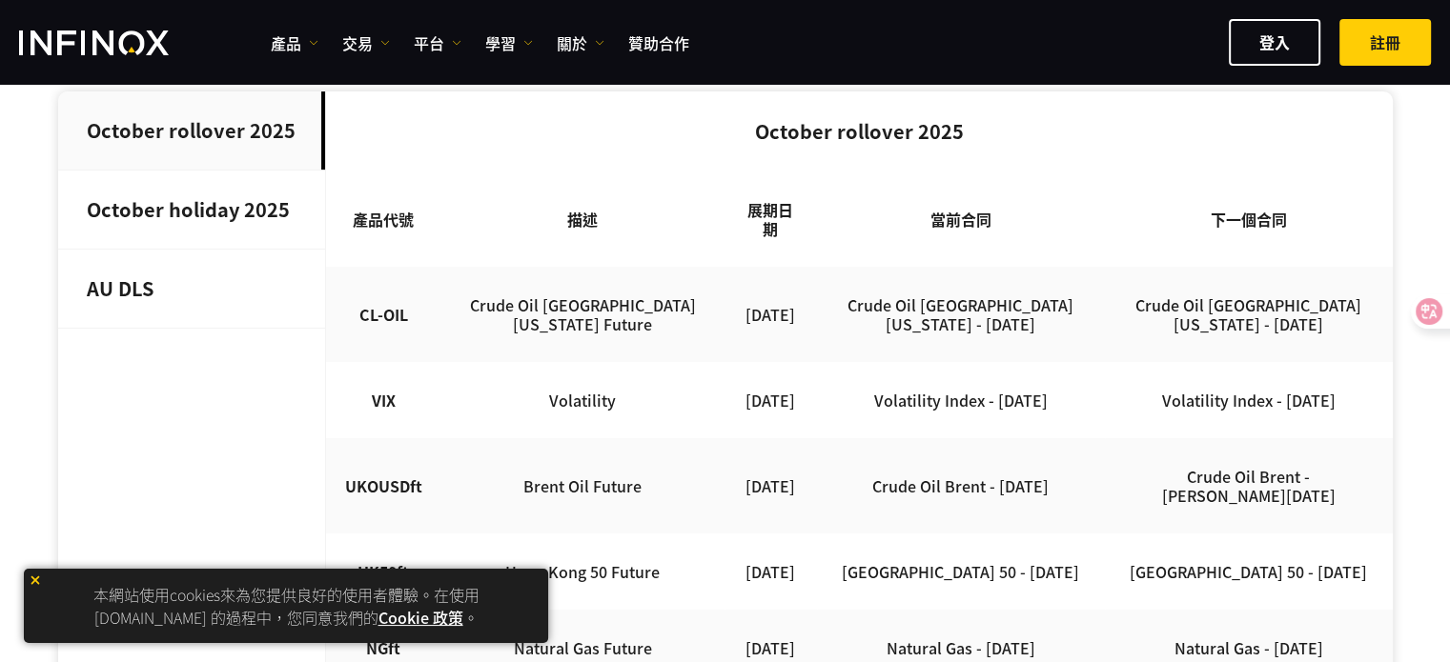
click at [202, 209] on strong "October holiday 2025" at bounding box center [188, 209] width 203 height 28
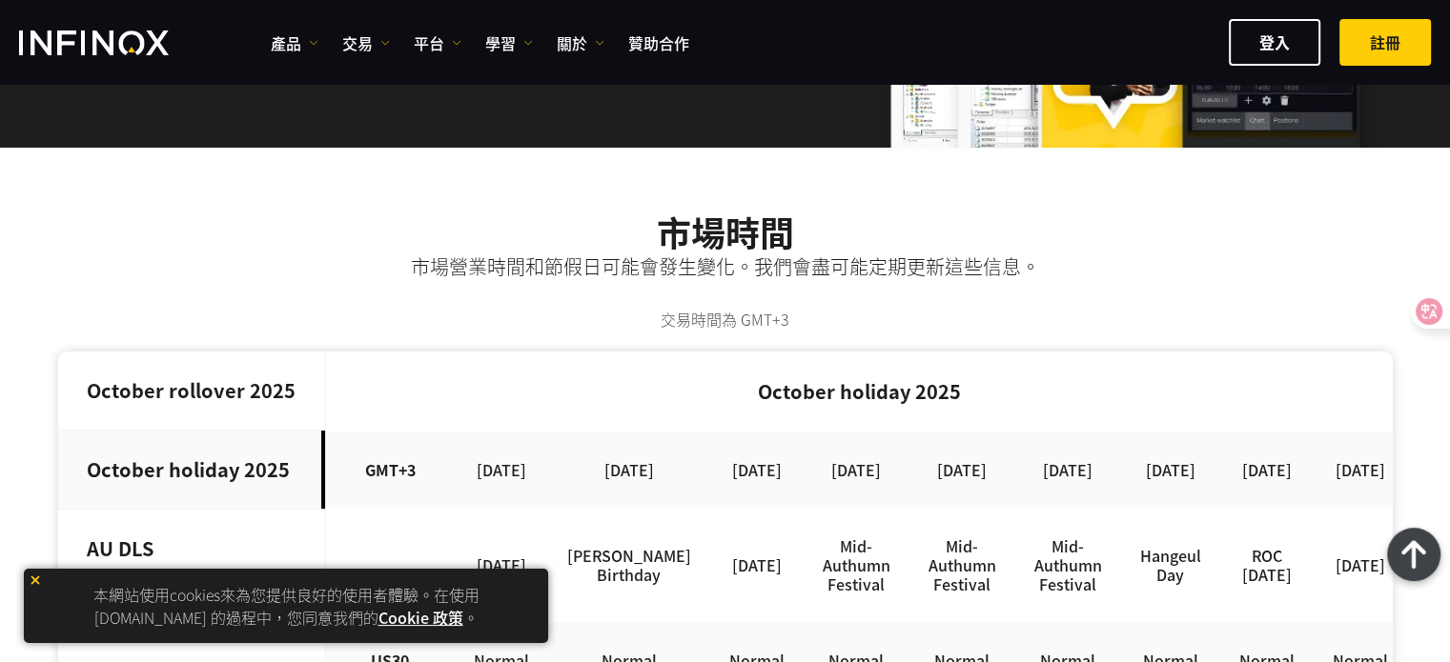
scroll to position [286, 0]
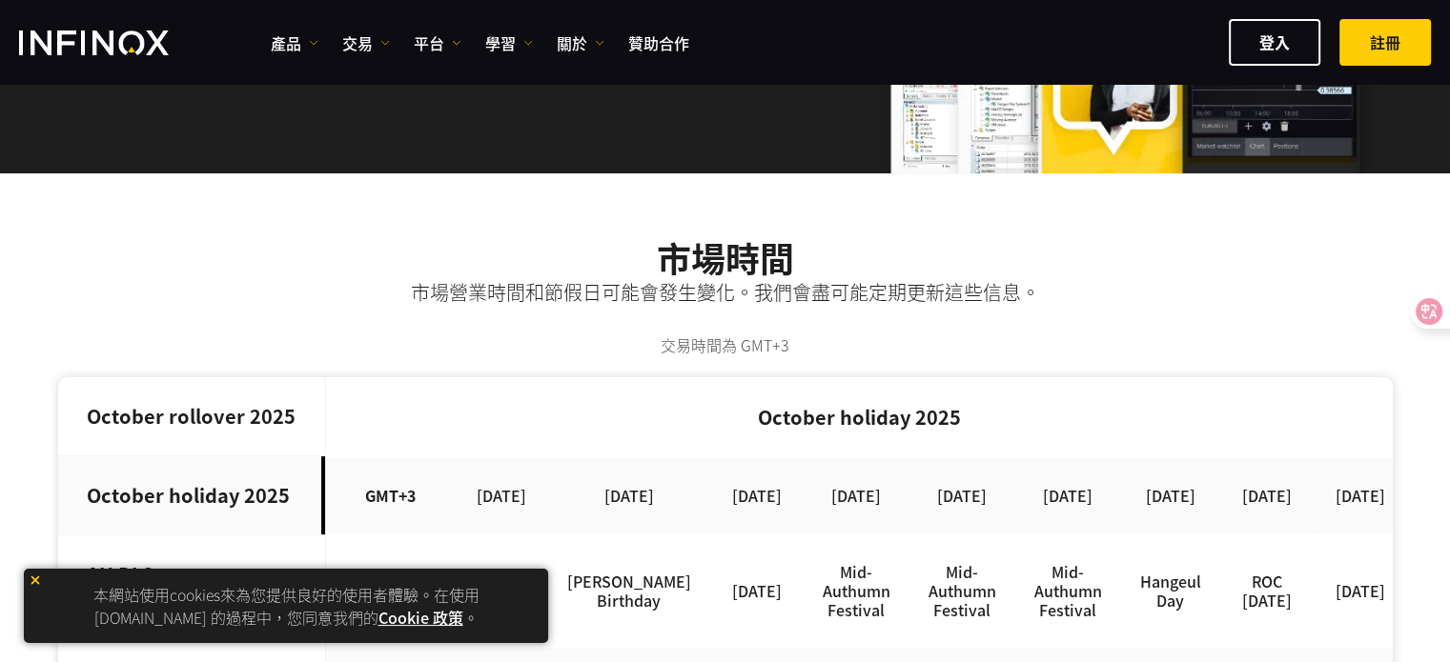
click at [580, 55] on div "產品 產品 入金選項 公司帳戶 登入" at bounding box center [851, 42] width 1160 height 47
click at [578, 41] on link "關於" at bounding box center [581, 42] width 48 height 23
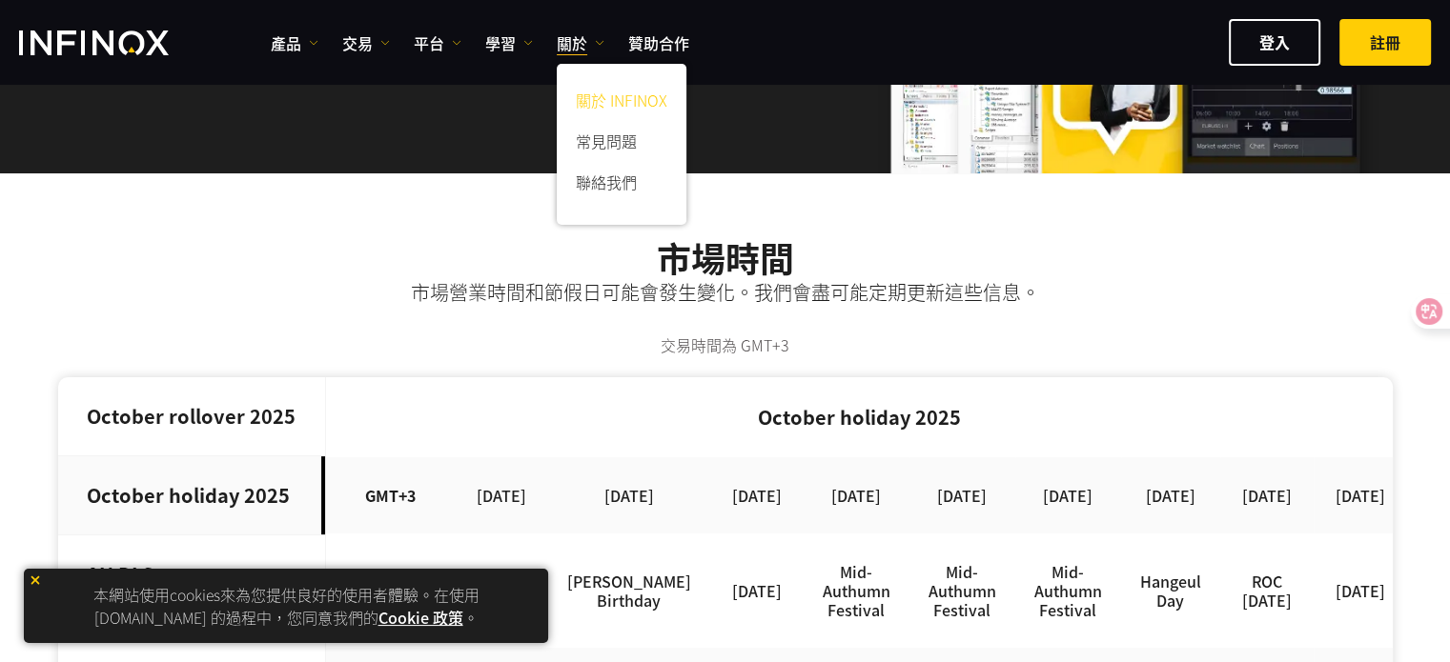
click at [594, 98] on link "關於 INFINOX" at bounding box center [622, 103] width 130 height 41
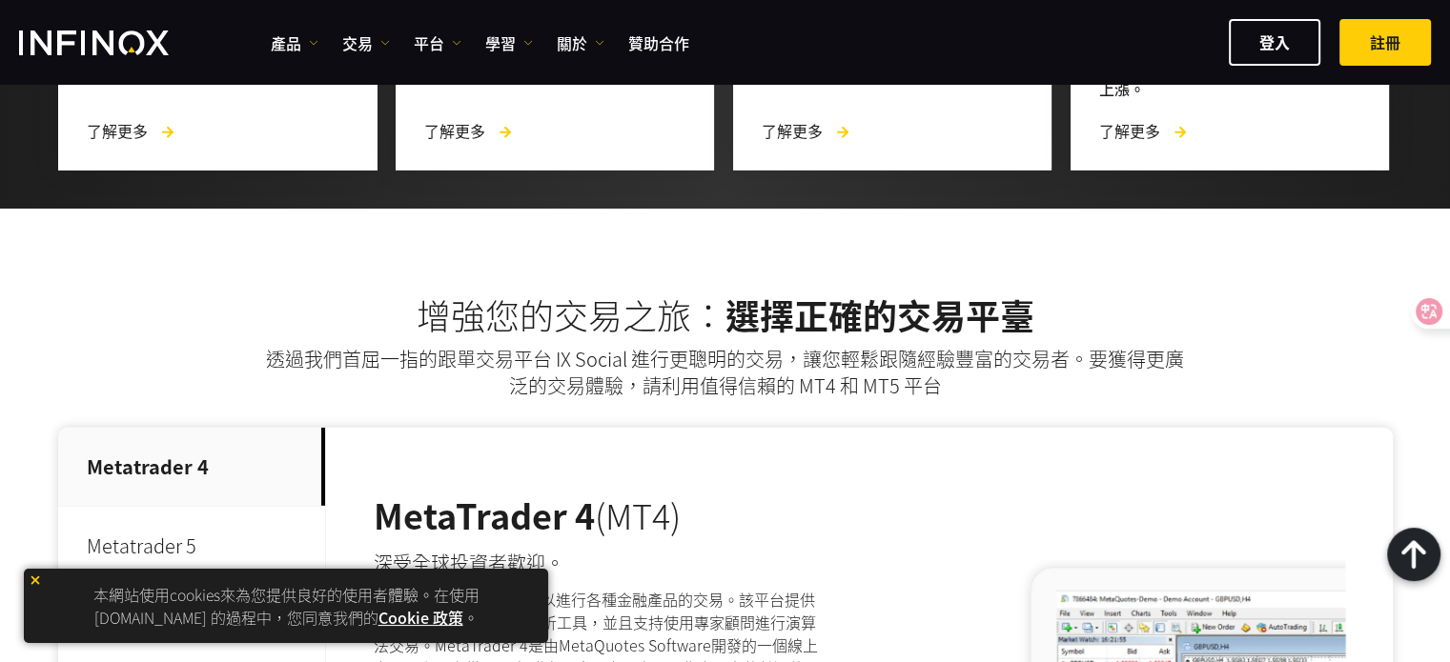
scroll to position [5338, 0]
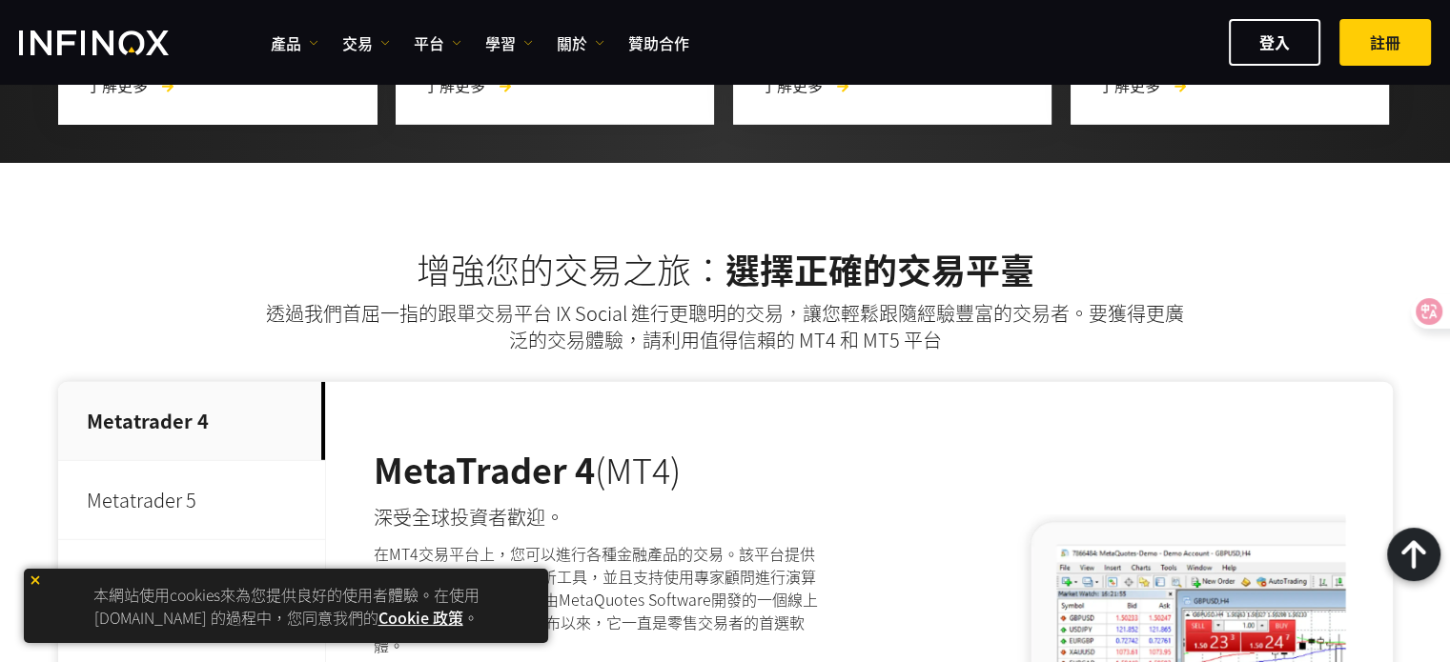
click at [214, 461] on p "Metatrader 5" at bounding box center [191, 500] width 267 height 79
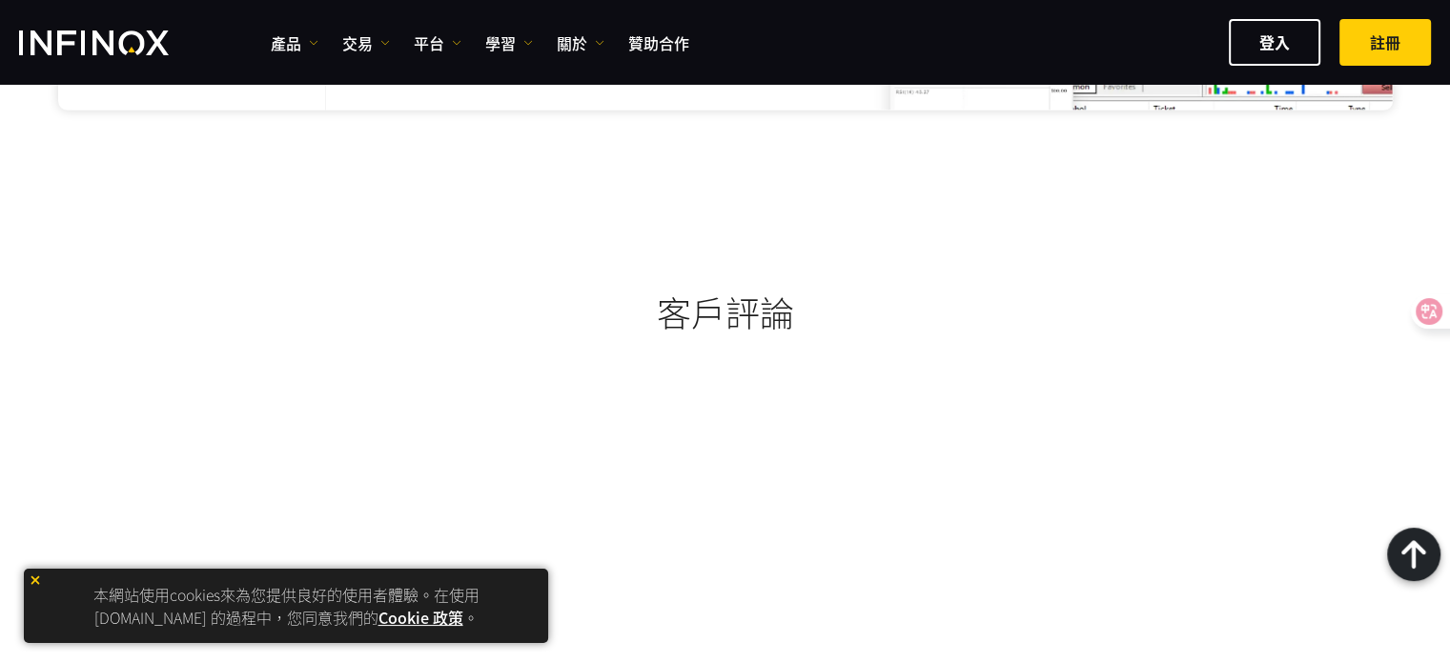
scroll to position [6767, 0]
